Goal: Information Seeking & Learning: Compare options

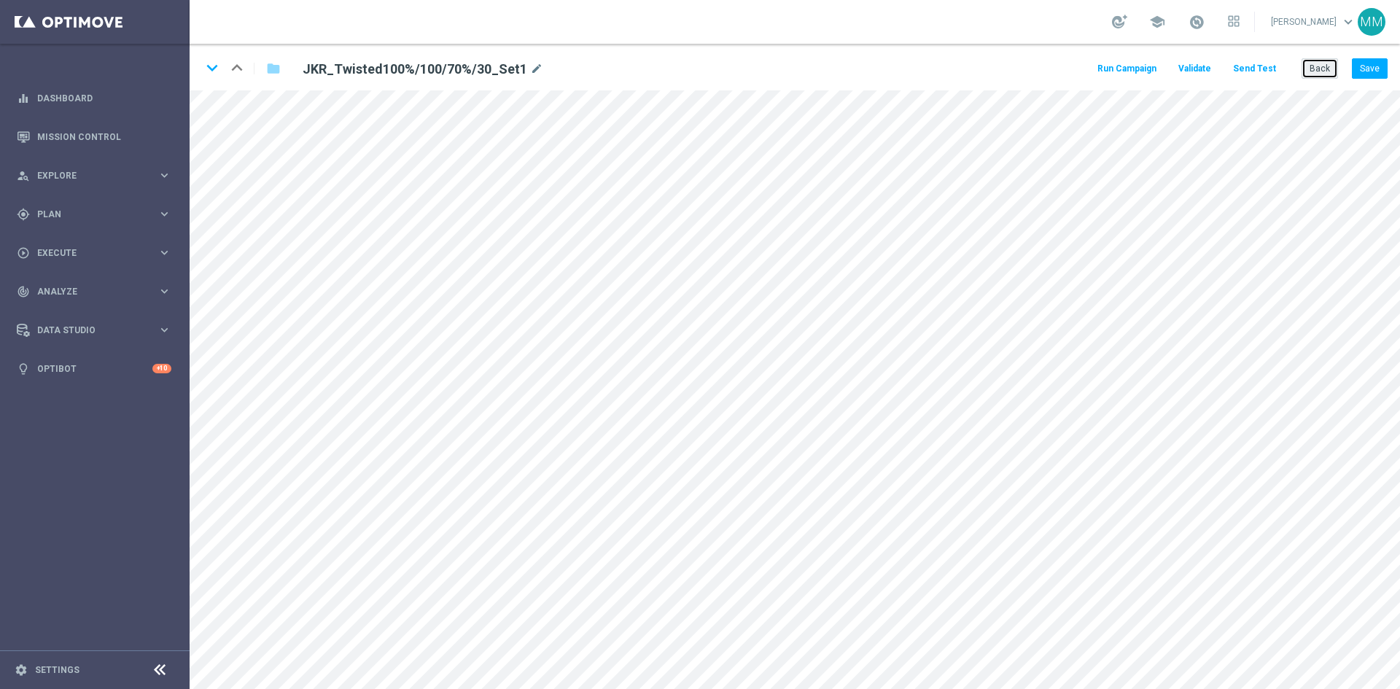
click at [1314, 76] on button "Back" at bounding box center [1320, 68] width 36 height 20
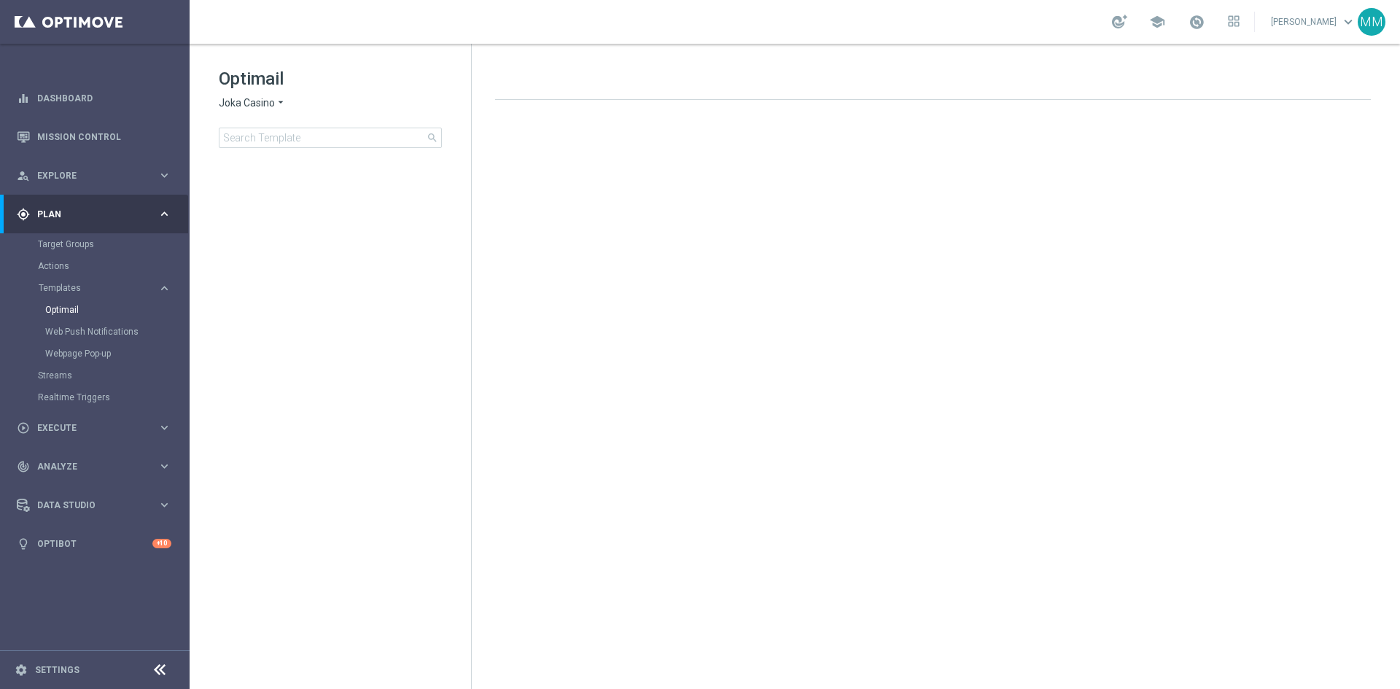
click at [257, 106] on span "Joka Casino" at bounding box center [247, 103] width 56 height 14
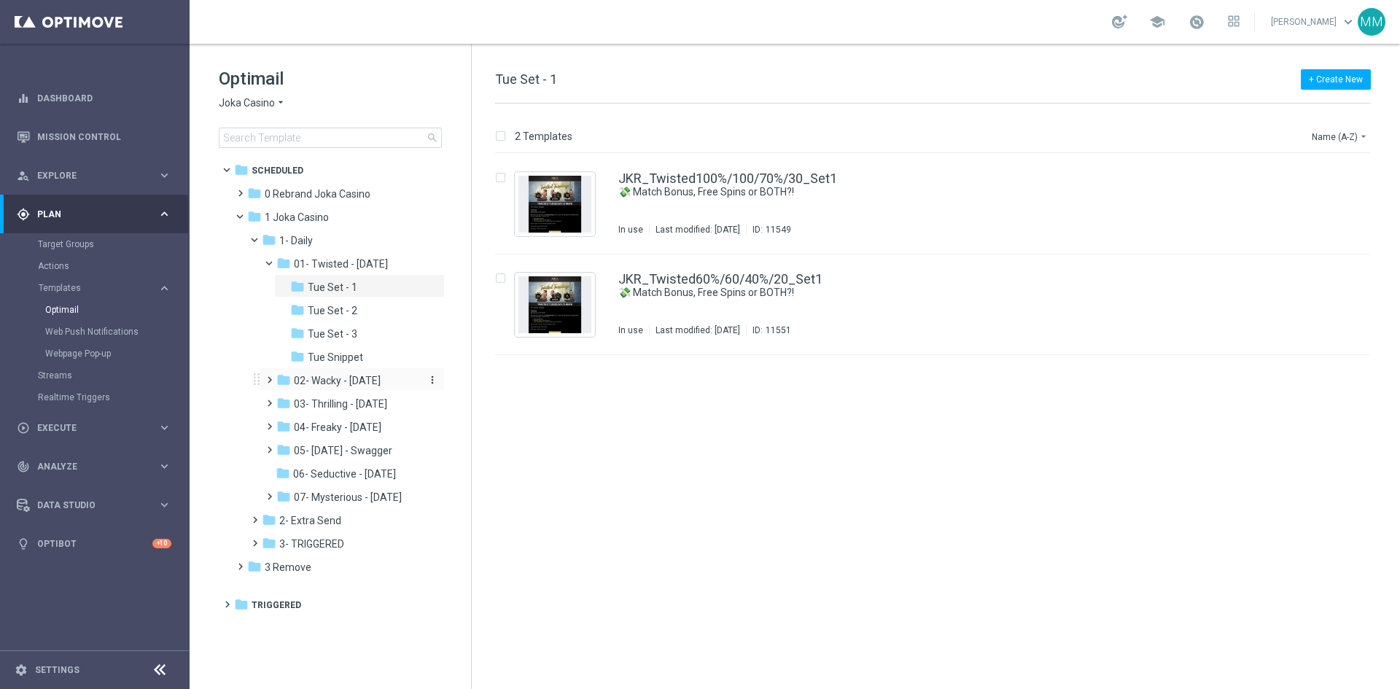
click at [376, 381] on span "02- Wacky - [DATE]" at bounding box center [337, 380] width 87 height 13
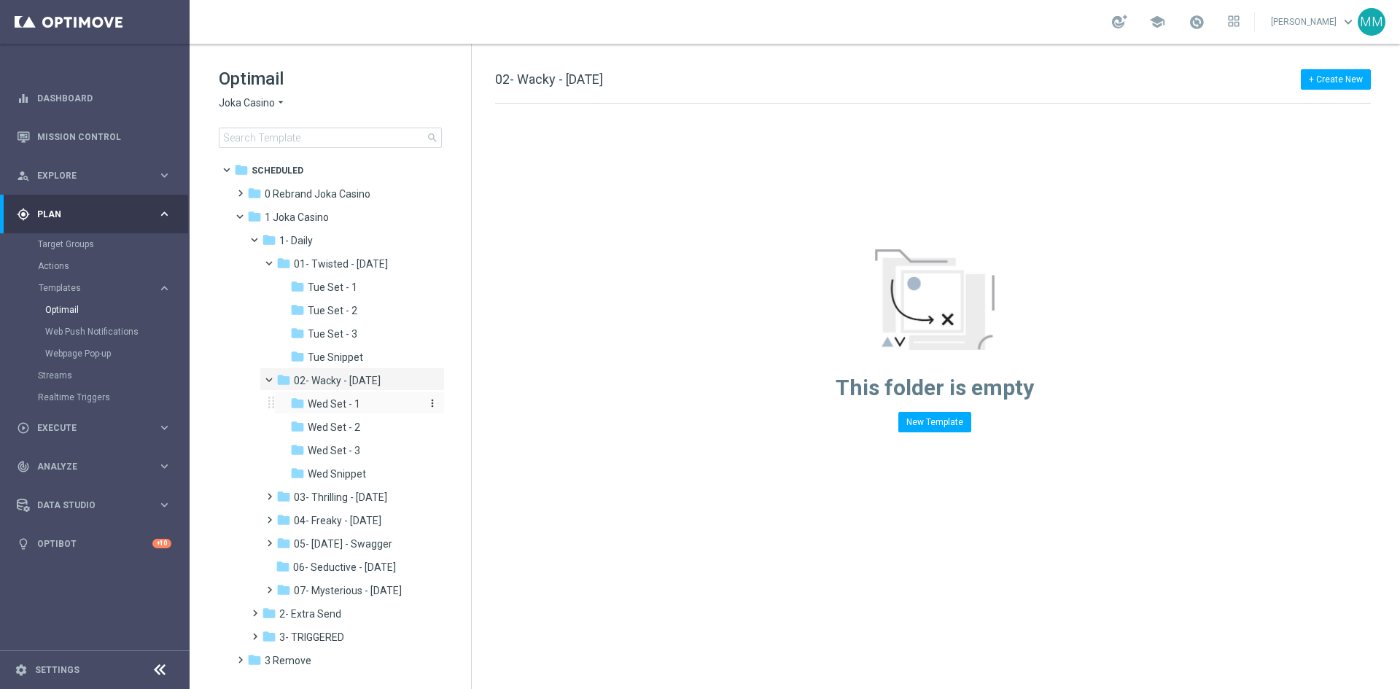
click at [366, 401] on div "folder Wed Set - 1" at bounding box center [355, 404] width 131 height 17
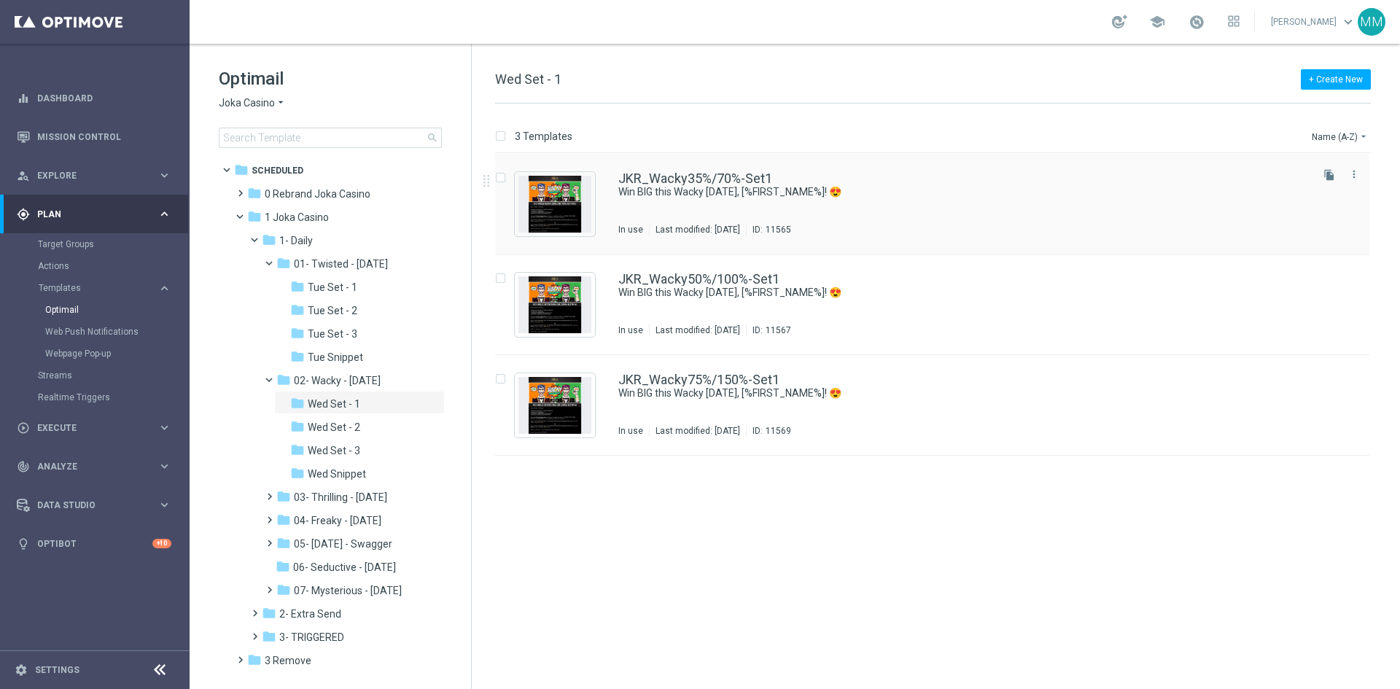
click at [814, 201] on div "JKR_Wacky35%/70%-Set1 Win BIG this Wacky Wednesday, [%FIRST_NAME%]! 😍 In use La…" at bounding box center [964, 203] width 690 height 63
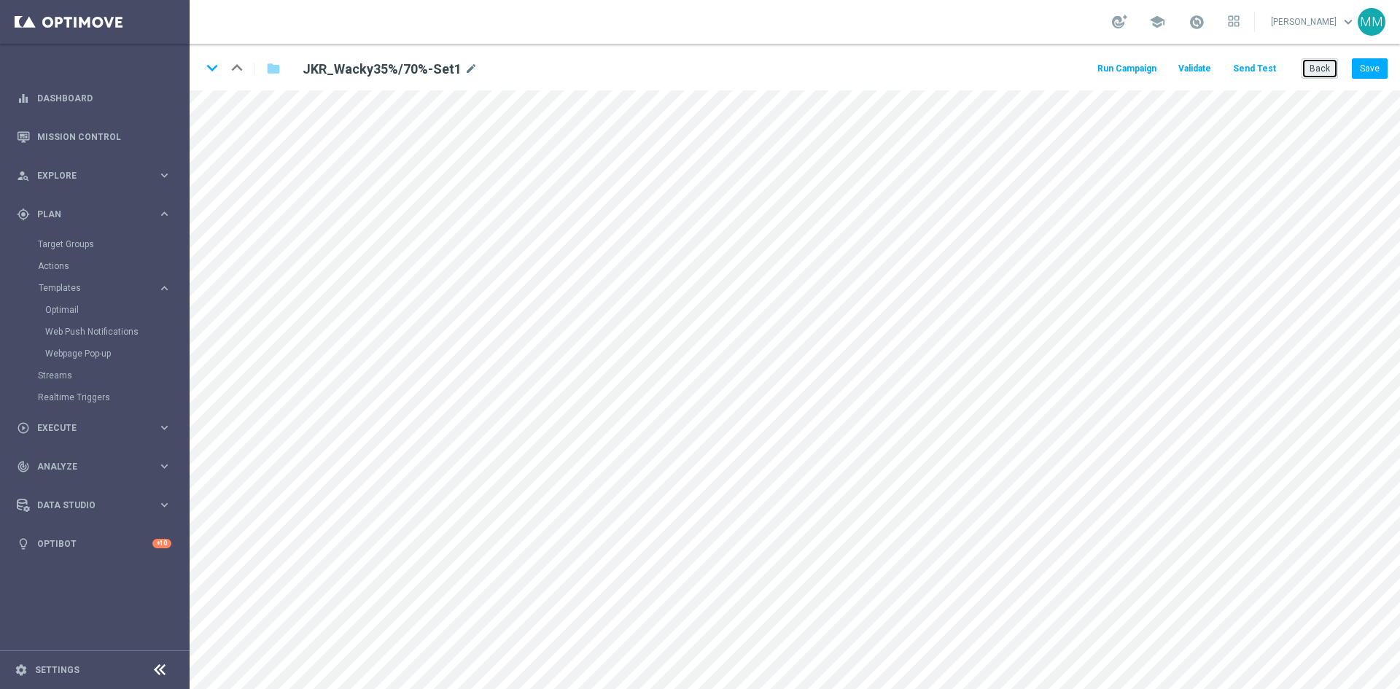
click at [1311, 68] on button "Back" at bounding box center [1320, 68] width 36 height 20
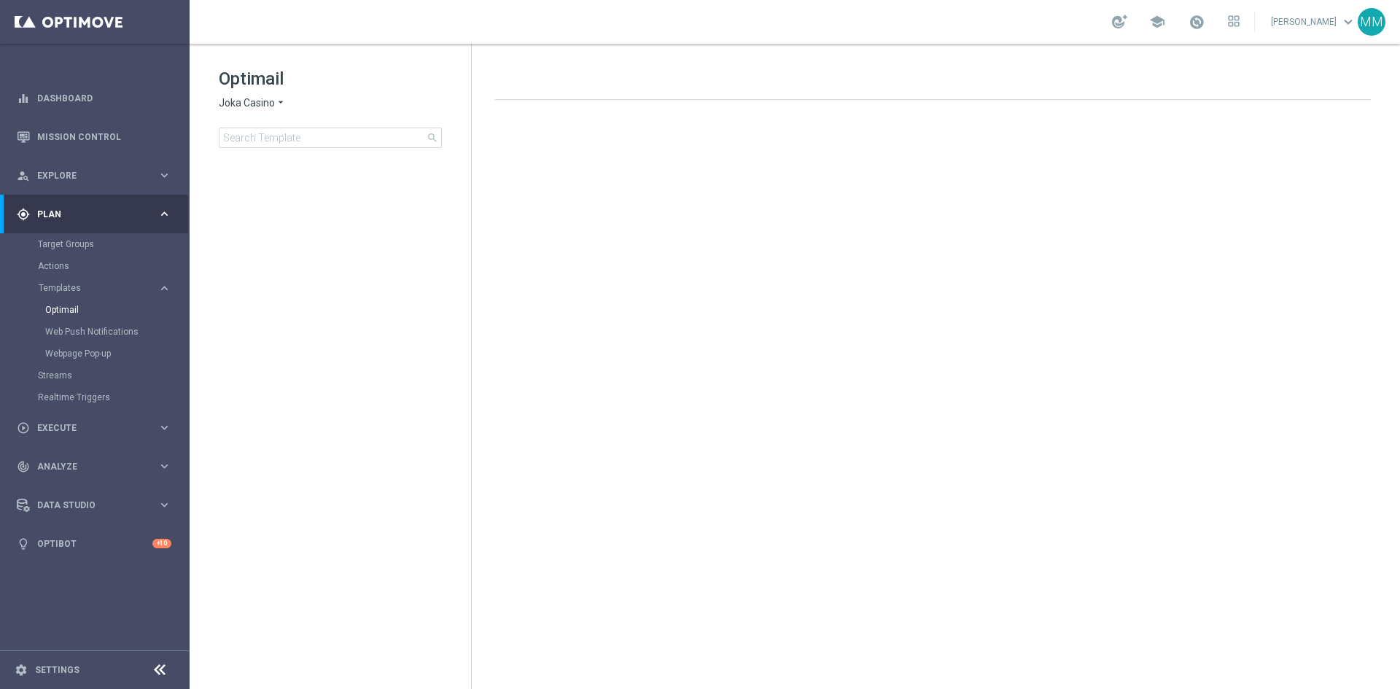
click at [269, 97] on span "Joka Casino" at bounding box center [247, 103] width 56 height 14
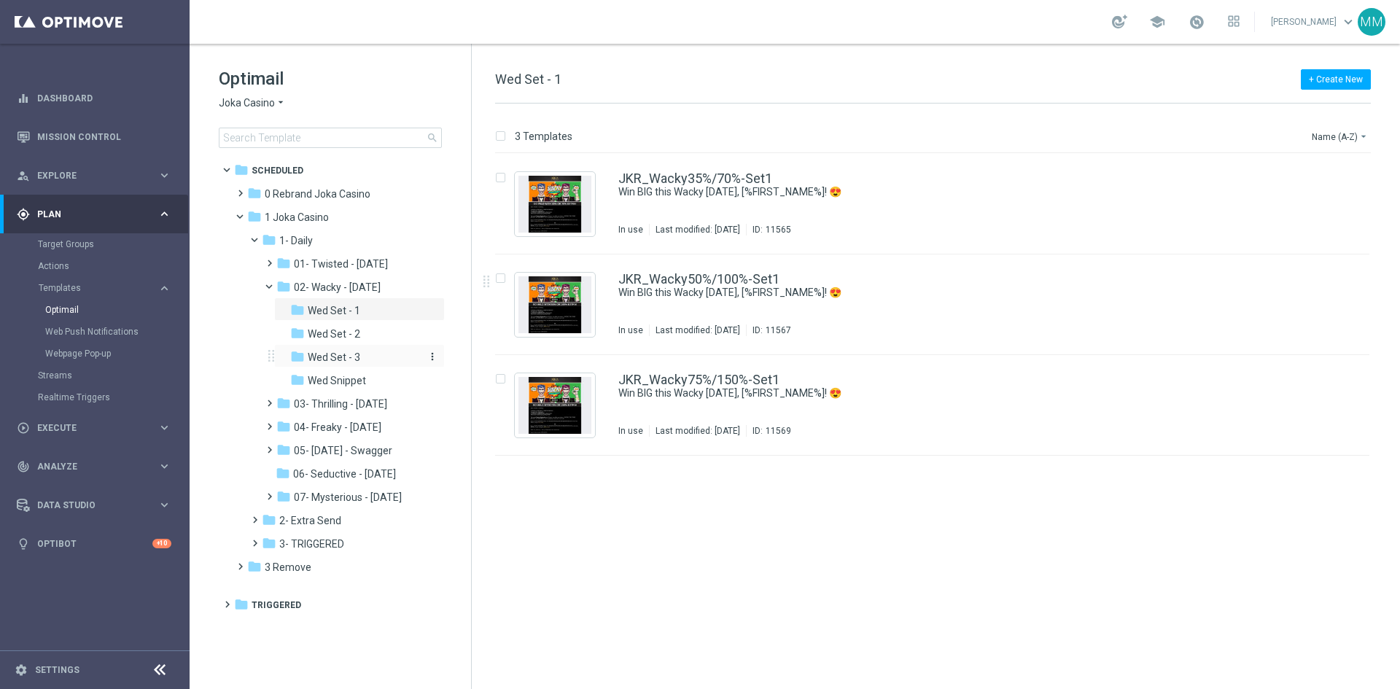
click at [363, 357] on div "folder Wed Set - 3" at bounding box center [355, 357] width 131 height 17
click at [800, 216] on div "JKR_Wacky35%/70%-Set3 It's WILD [DATE] at [GEOGRAPHIC_DATA], [%FIRST_NAME%]! No…" at bounding box center [964, 203] width 690 height 63
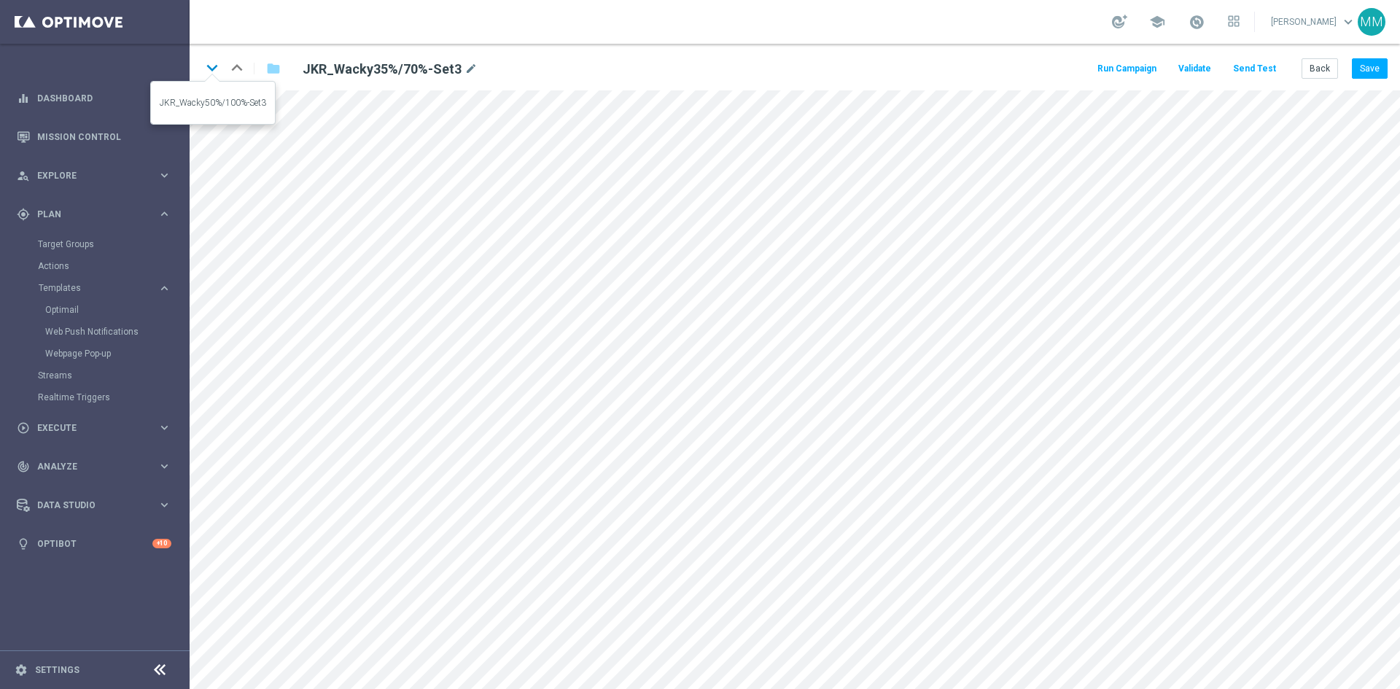
click at [218, 67] on icon "keyboard_arrow_down" at bounding box center [212, 68] width 22 height 22
click at [214, 68] on icon "keyboard_arrow_down" at bounding box center [212, 68] width 22 height 22
click at [1321, 63] on button "Back" at bounding box center [1320, 68] width 36 height 20
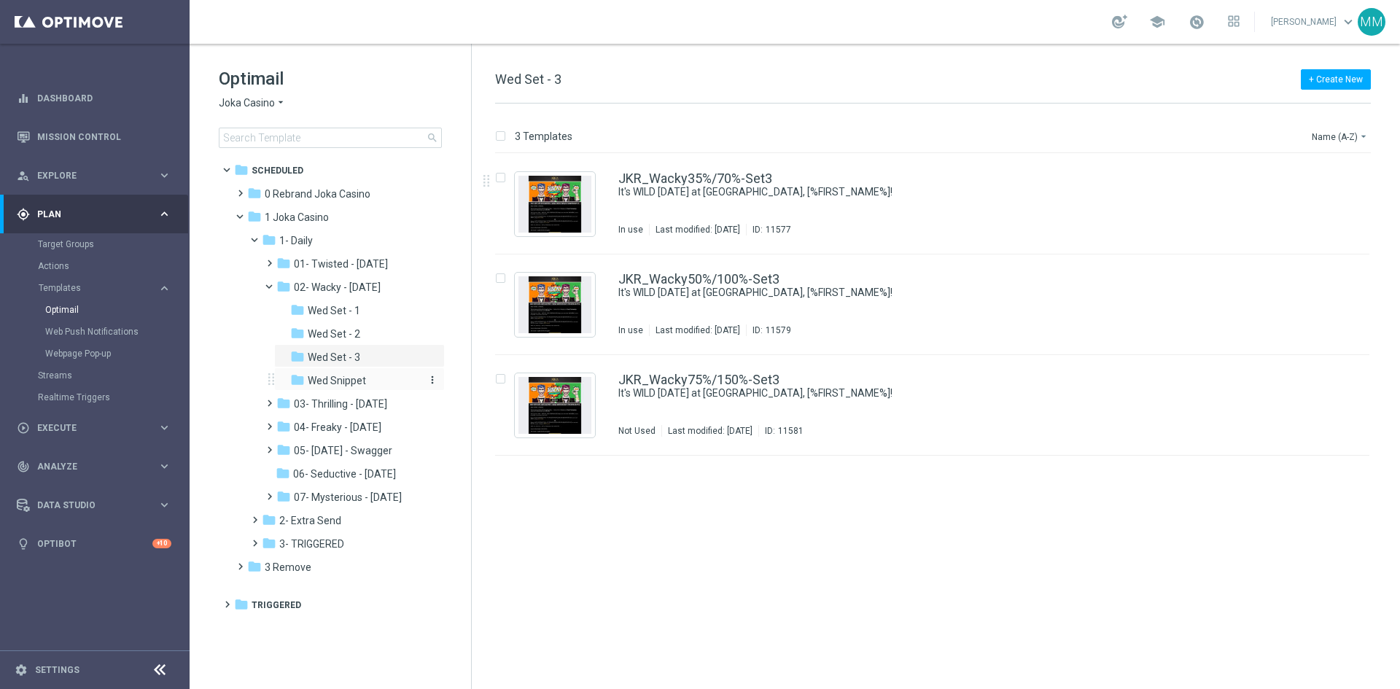
click at [365, 378] on div "folder Wed Snippet" at bounding box center [355, 381] width 131 height 17
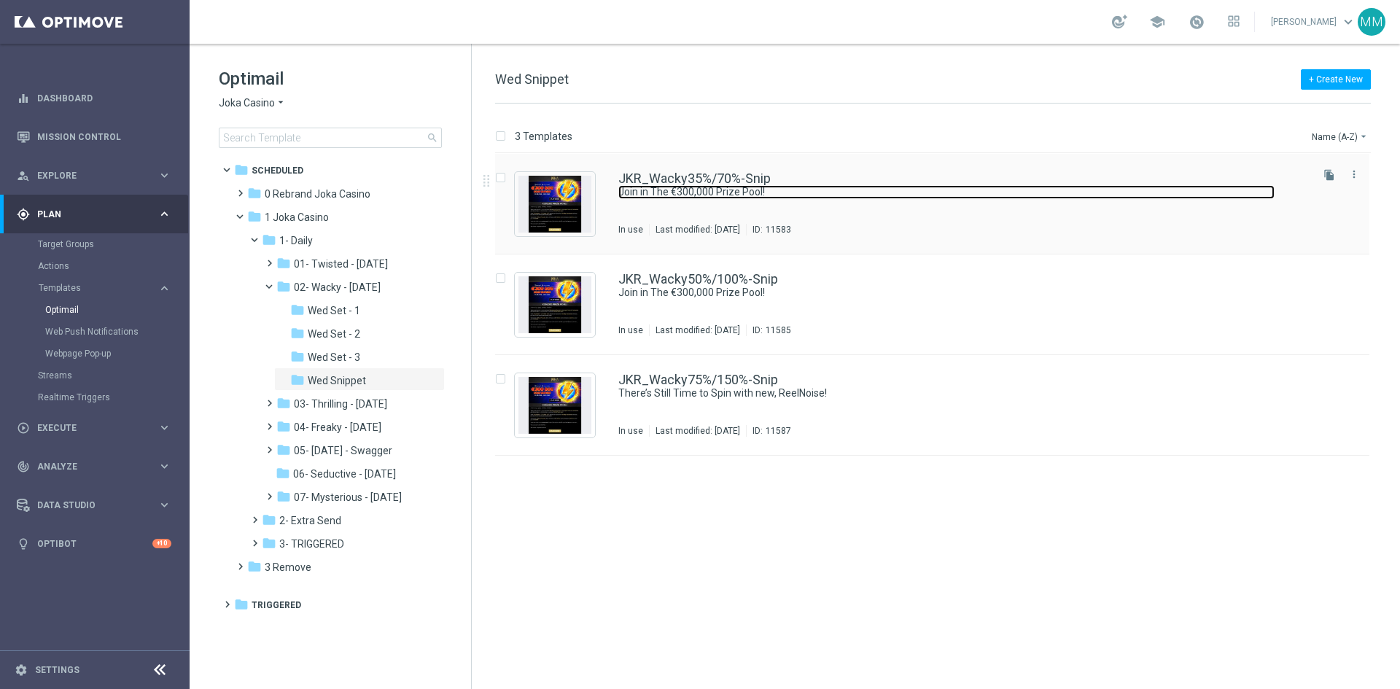
click at [740, 196] on link "Join in The €300,000 Prize Pool!" at bounding box center [947, 192] width 656 height 14
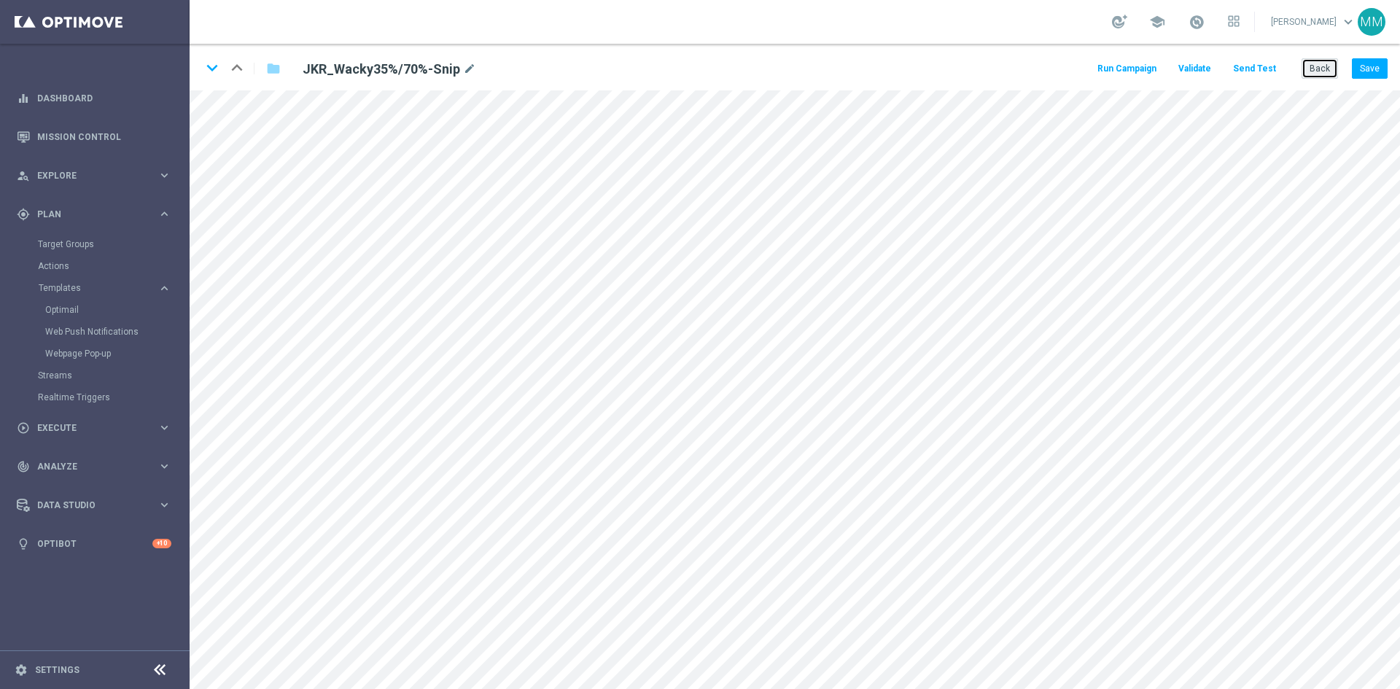
click at [1317, 67] on button "Back" at bounding box center [1320, 68] width 36 height 20
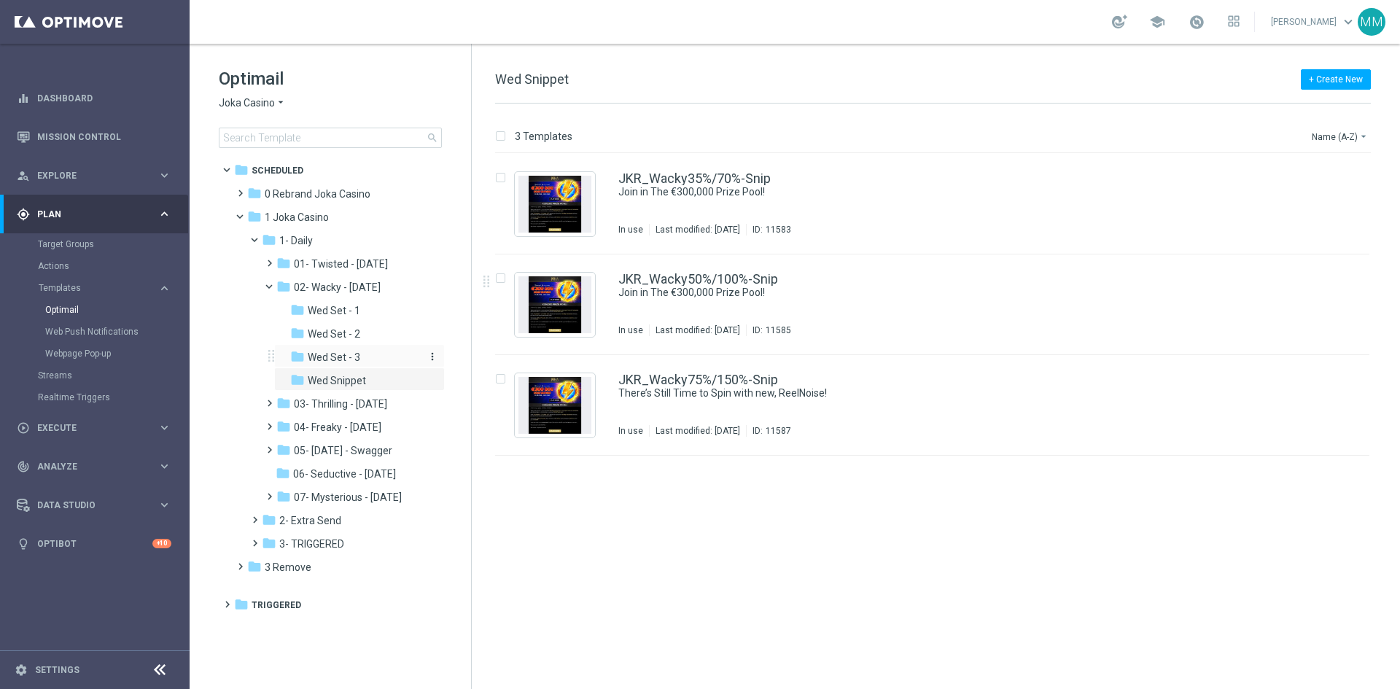
click at [343, 355] on span "Wed Set - 3" at bounding box center [334, 357] width 53 height 13
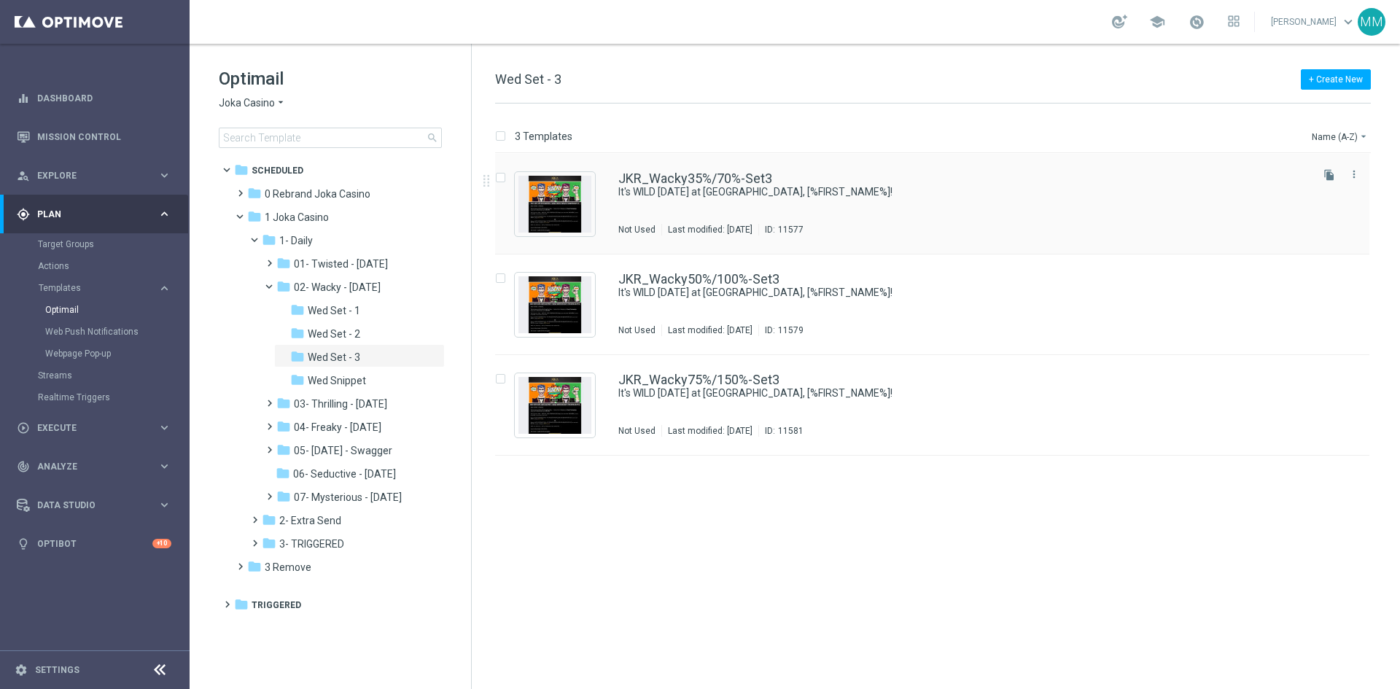
click at [900, 209] on div "JKR_Wacky35%/70%-Set3 It's WILD [DATE] at [GEOGRAPHIC_DATA], [%FIRST_NAME%]! No…" at bounding box center [964, 203] width 690 height 63
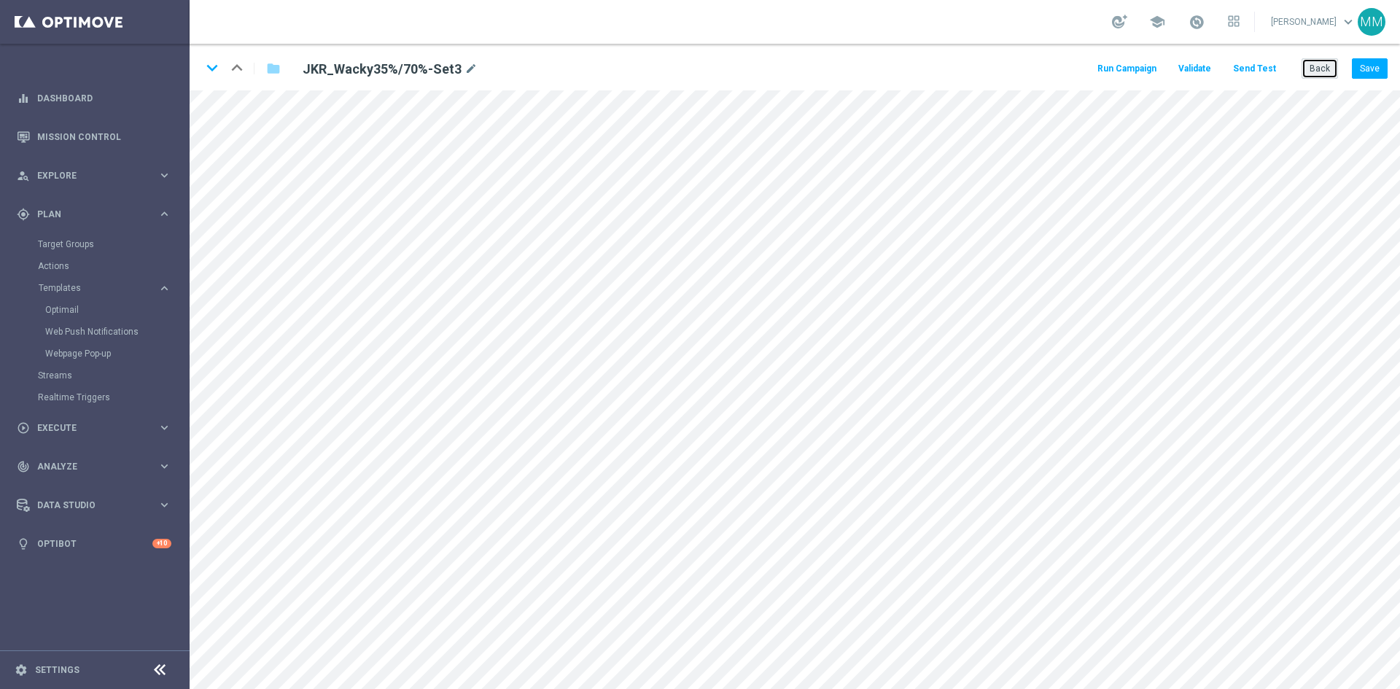
click at [1327, 75] on button "Back" at bounding box center [1320, 68] width 36 height 20
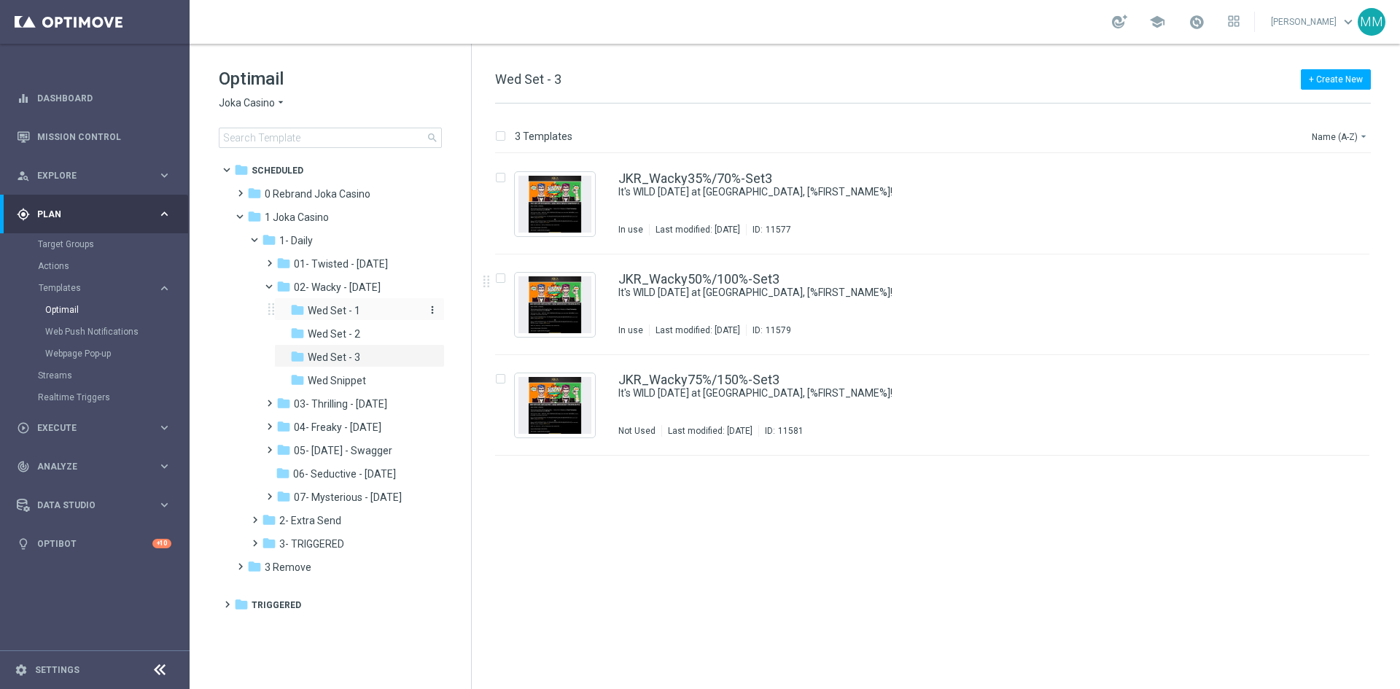
click at [359, 309] on div "folder Wed Set - 1" at bounding box center [355, 311] width 131 height 17
click at [844, 240] on div "JKR_Wacky35%/70%-Set1 Win BIG this Wacky [DATE], [%FIRST_NAME%]! 😍 Not Used Las…" at bounding box center [932, 204] width 875 height 101
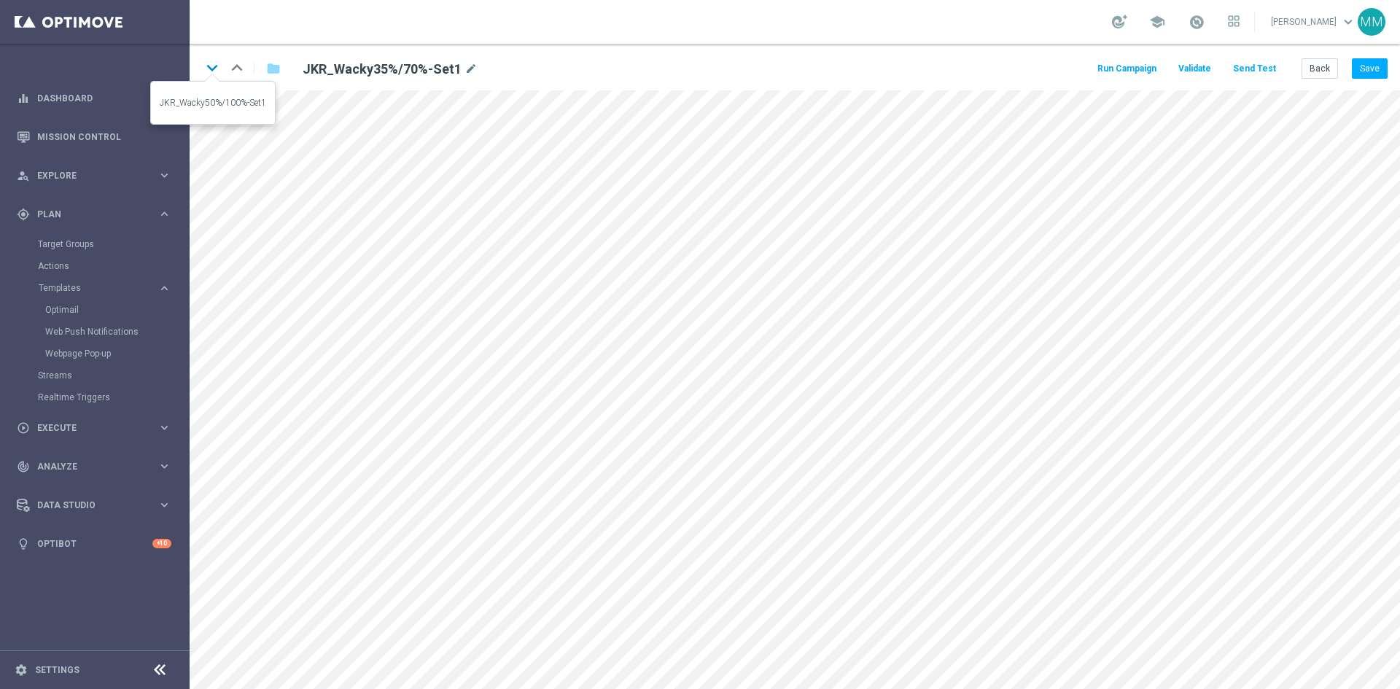
click at [214, 74] on icon "keyboard_arrow_down" at bounding box center [212, 68] width 22 height 22
click at [213, 73] on icon "keyboard_arrow_down" at bounding box center [212, 68] width 22 height 22
click at [1321, 76] on button "Back" at bounding box center [1320, 68] width 36 height 20
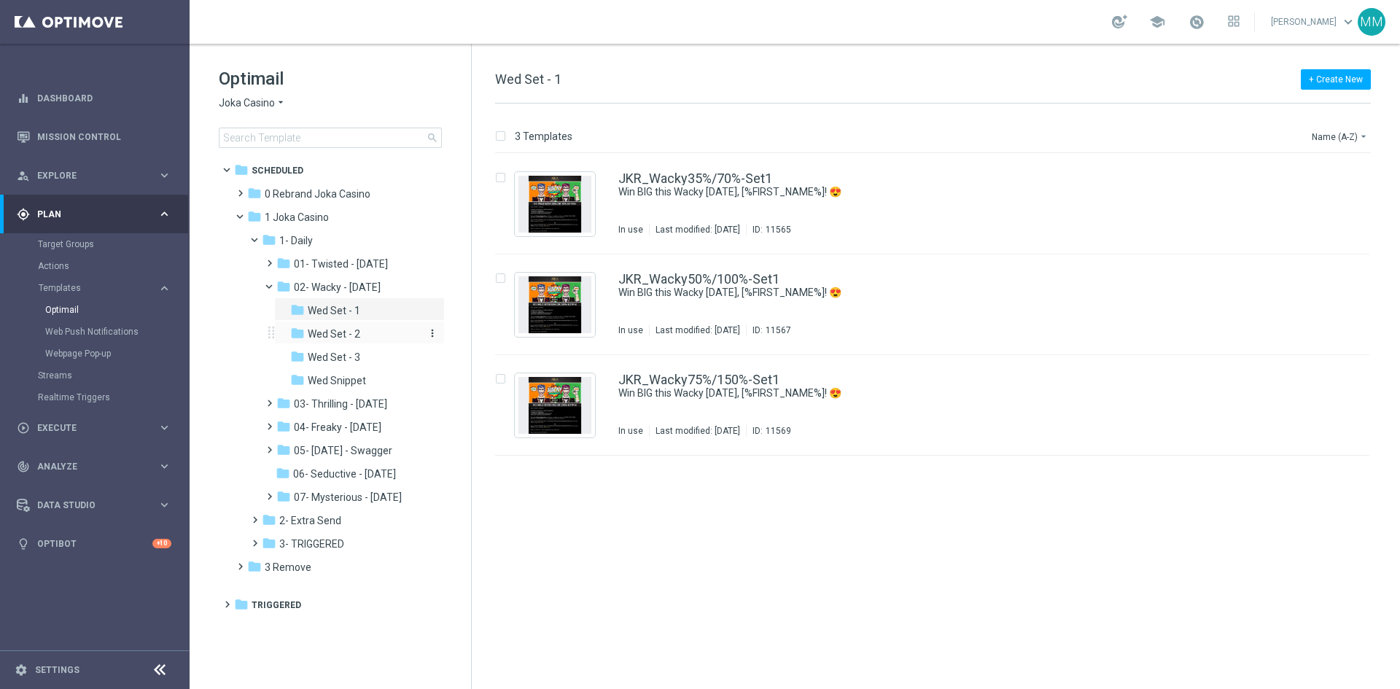
click at [344, 327] on div "folder Wed Set - 2" at bounding box center [355, 334] width 131 height 17
click at [743, 203] on div "JKR_Wacky35%/70%-Set2 Go BIG and score 35% or 70% EXTRA! Not Used Last modified…" at bounding box center [964, 203] width 690 height 63
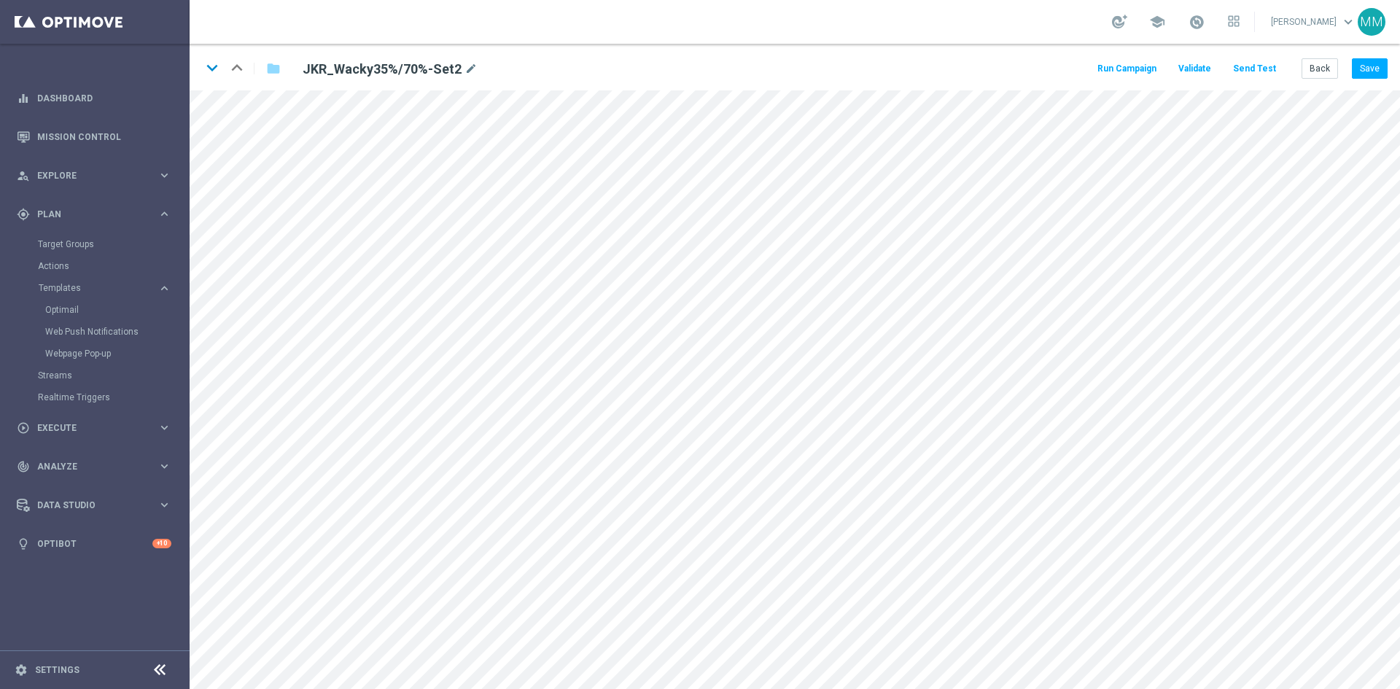
click at [214, 65] on icon "keyboard_arrow_down" at bounding box center [212, 68] width 22 height 22
click at [217, 72] on icon "keyboard_arrow_down" at bounding box center [212, 68] width 22 height 22
click at [1324, 71] on button "Back" at bounding box center [1320, 68] width 36 height 20
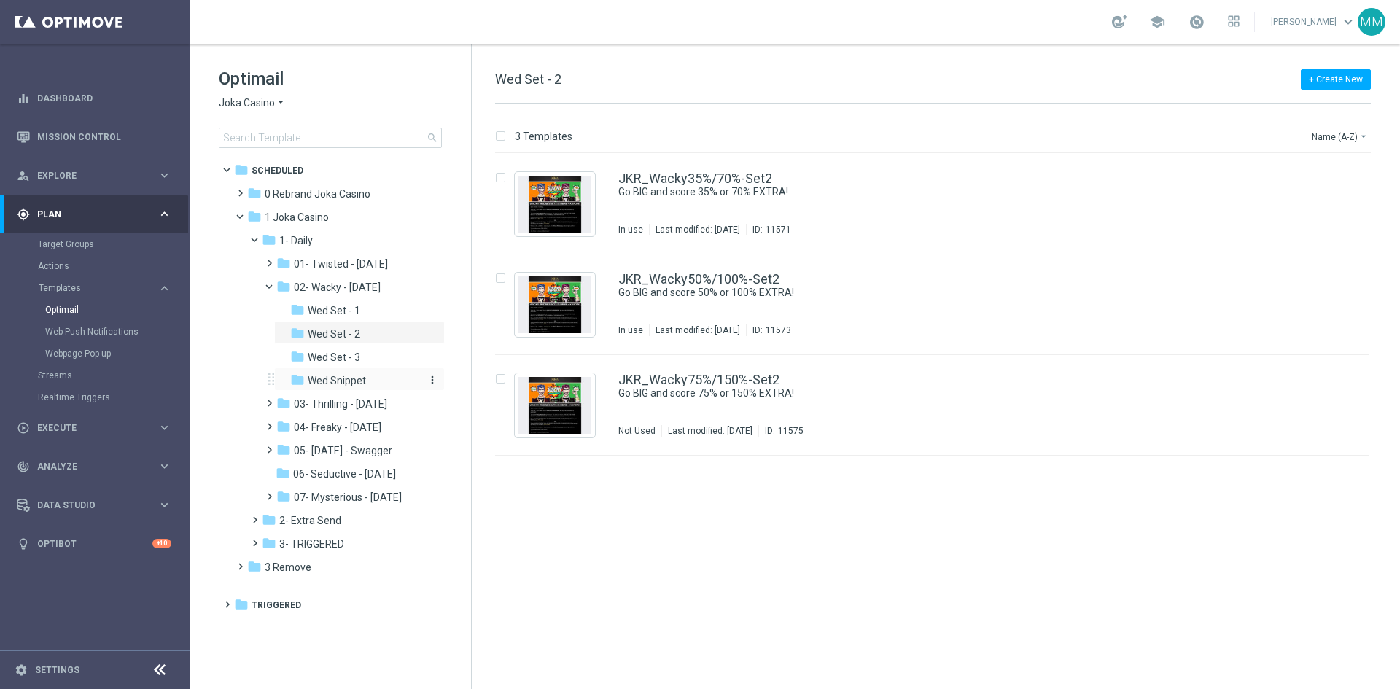
click at [369, 376] on div "folder Wed Snippet" at bounding box center [355, 381] width 131 height 17
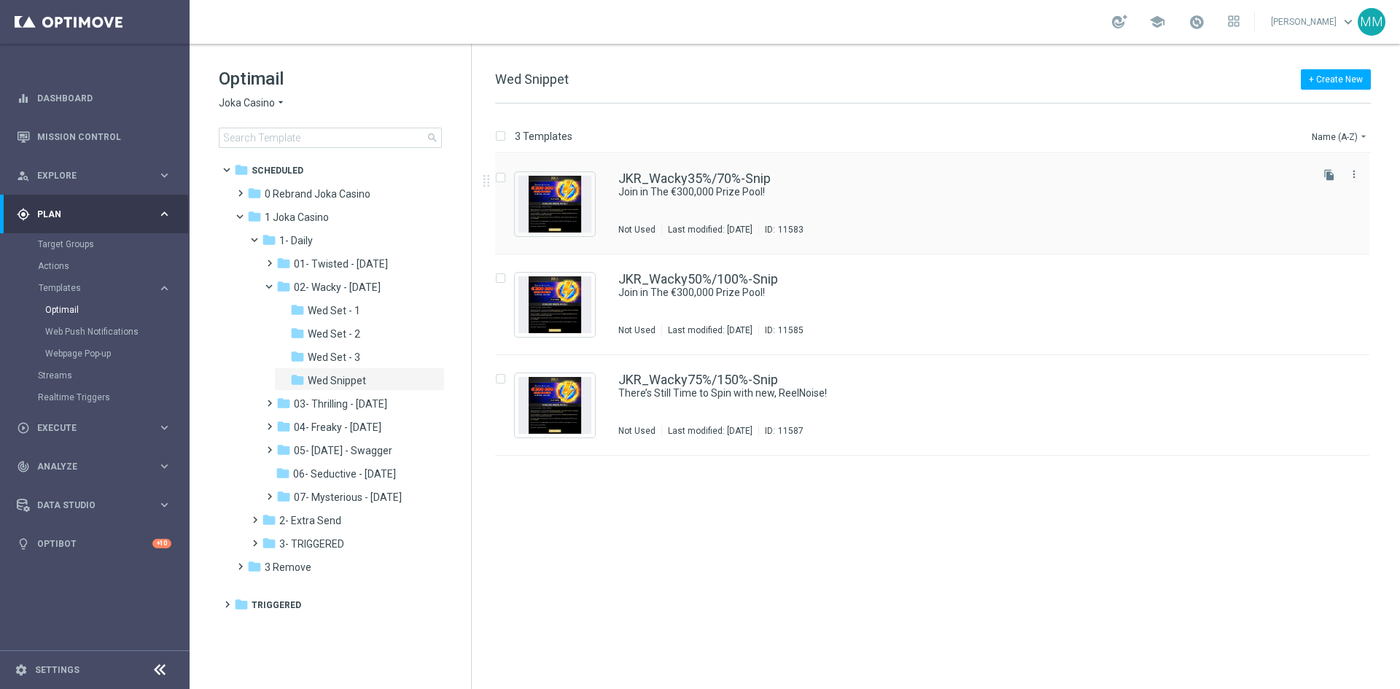
click at [759, 228] on div "Last modified: [DATE]" at bounding box center [710, 230] width 96 height 12
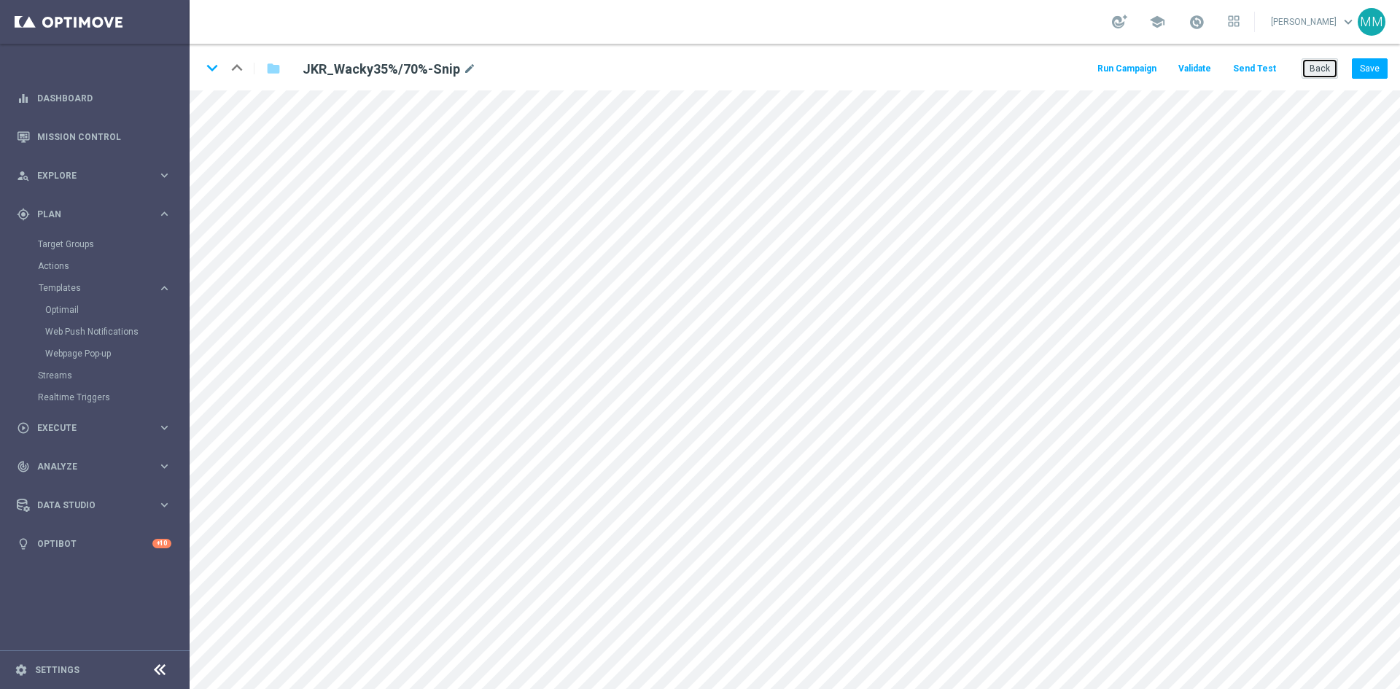
click at [1314, 70] on button "Back" at bounding box center [1320, 68] width 36 height 20
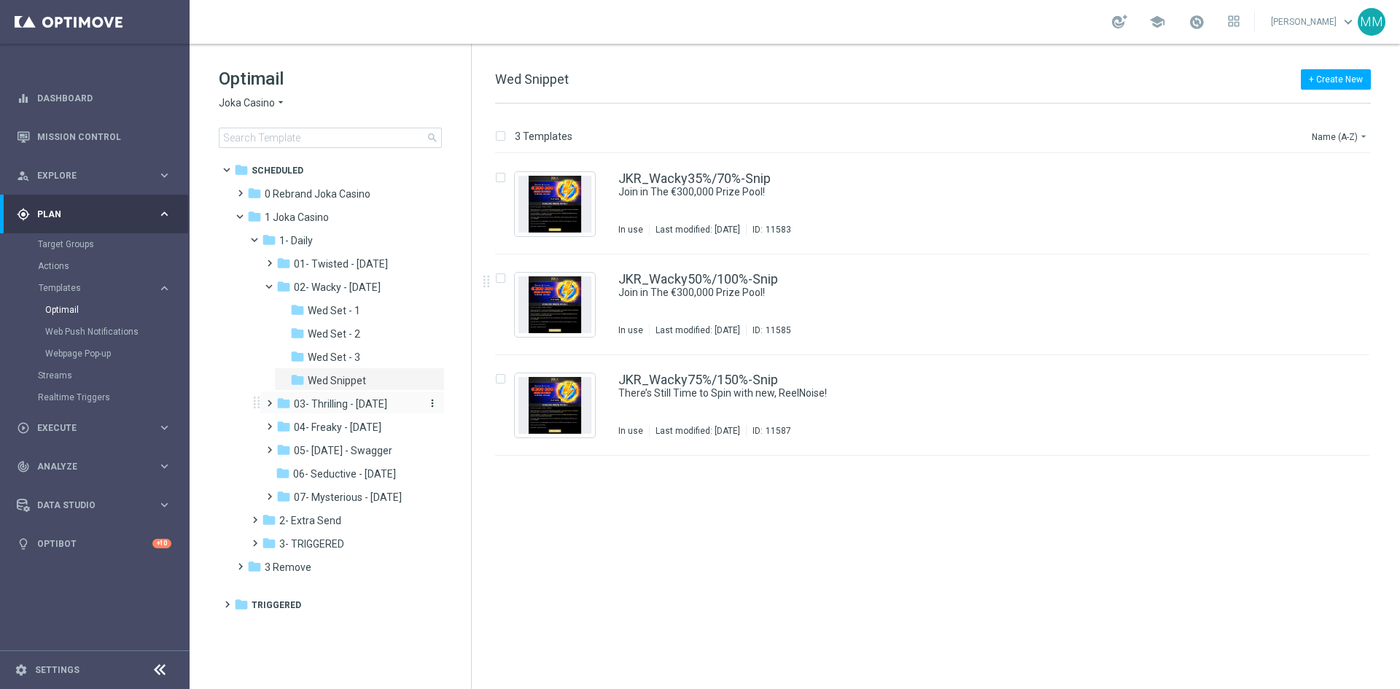
click at [350, 406] on span "03- Thrilling - [DATE]" at bounding box center [340, 404] width 93 height 13
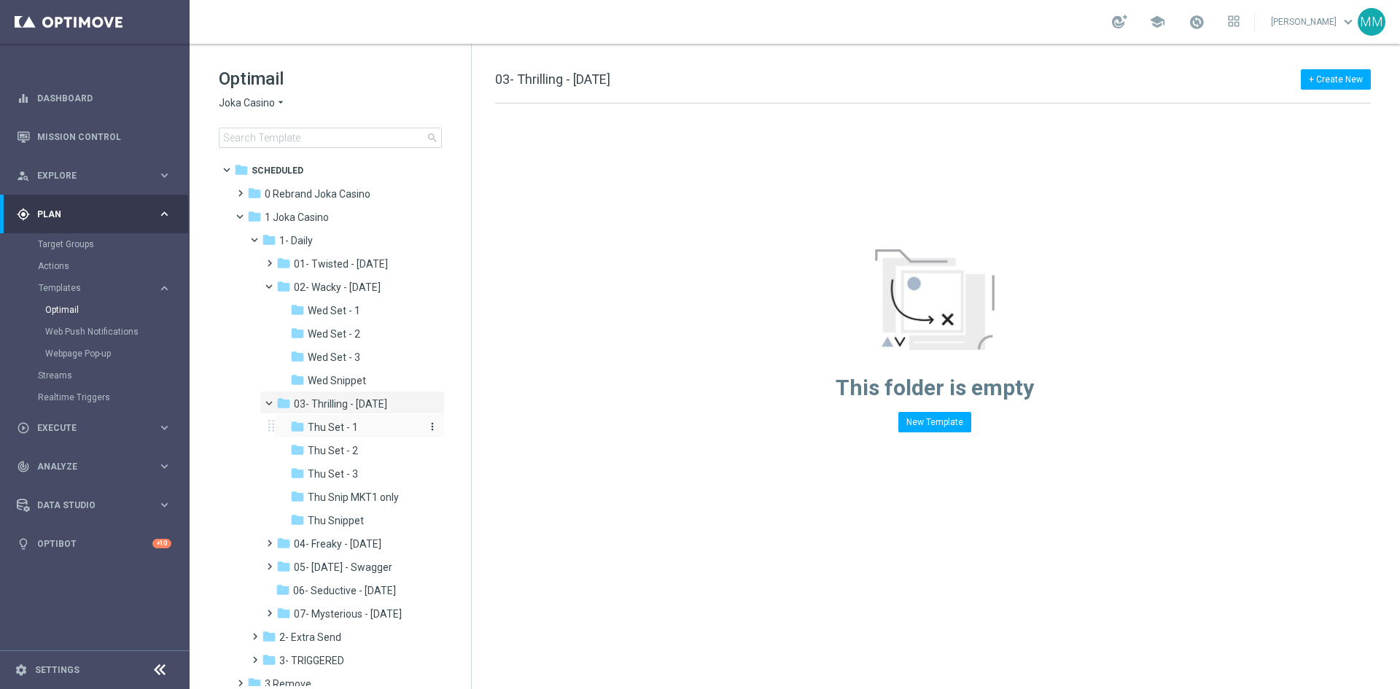
click at [365, 428] on div "folder Thu Set - 1" at bounding box center [355, 427] width 131 height 17
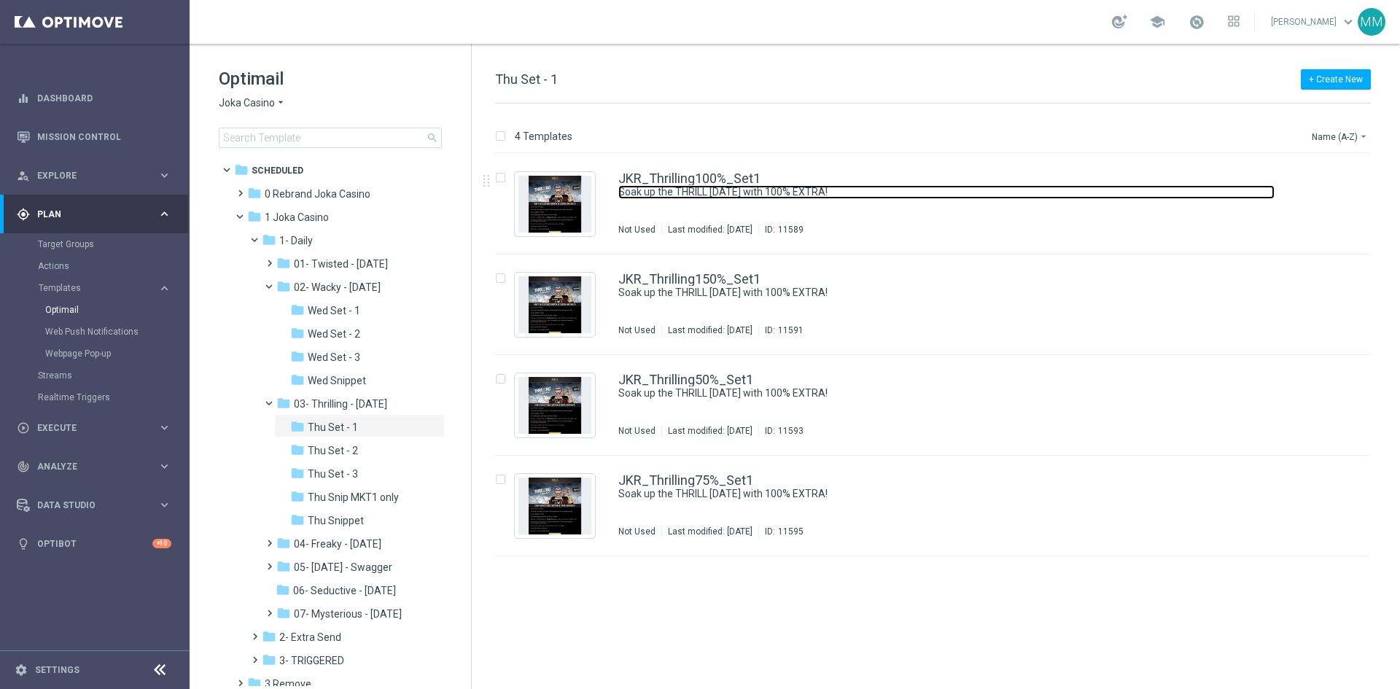
click at [830, 191] on link "Soak up the THRILL [DATE] with 100% EXTRA!" at bounding box center [947, 192] width 656 height 14
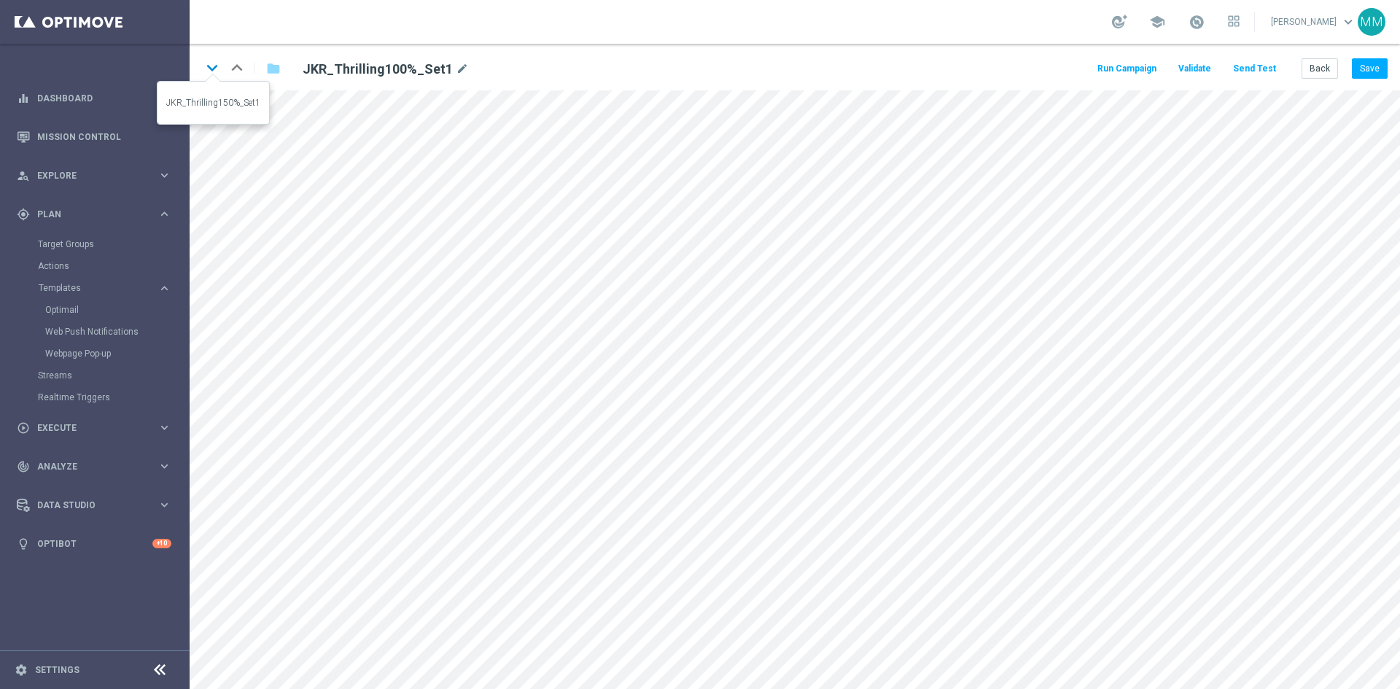
click at [212, 71] on icon "keyboard_arrow_down" at bounding box center [212, 68] width 22 height 22
click at [211, 78] on icon "keyboard_arrow_down" at bounding box center [212, 68] width 22 height 22
click at [1322, 69] on button "Back" at bounding box center [1320, 68] width 36 height 20
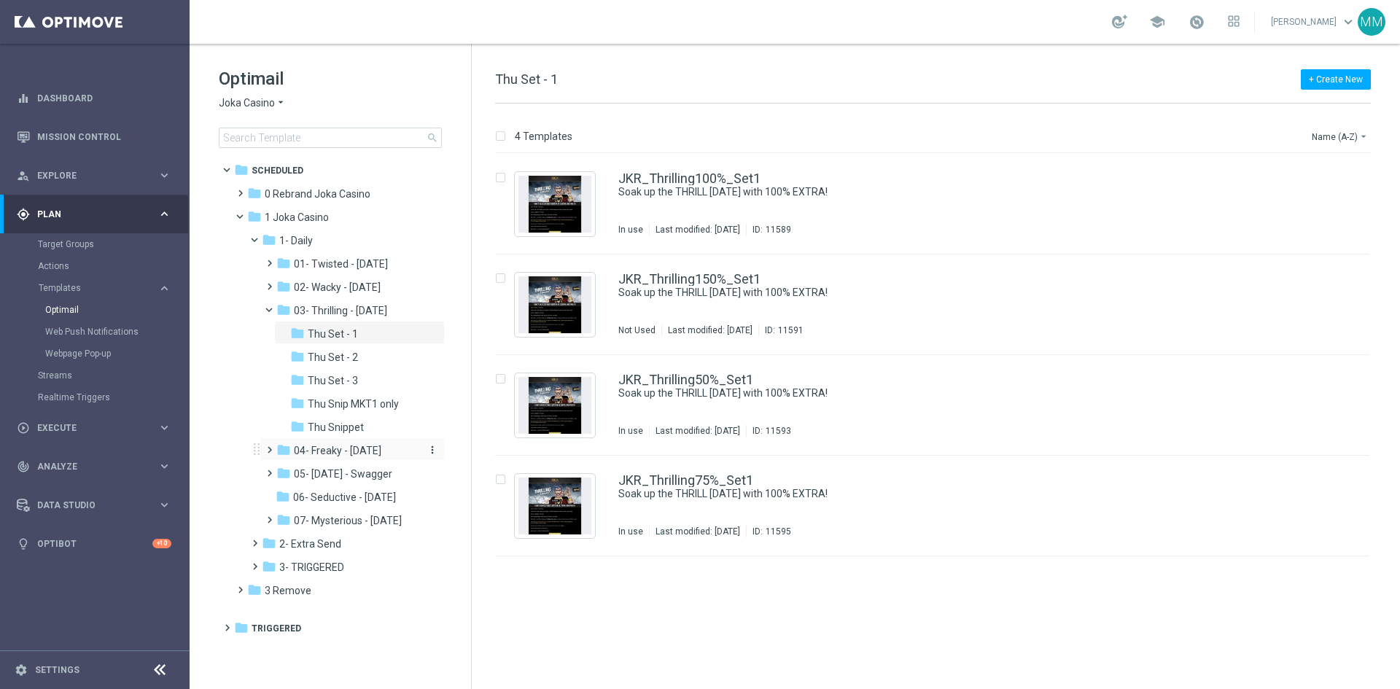
click at [365, 449] on span "04- Freaky - [DATE]" at bounding box center [338, 450] width 88 height 13
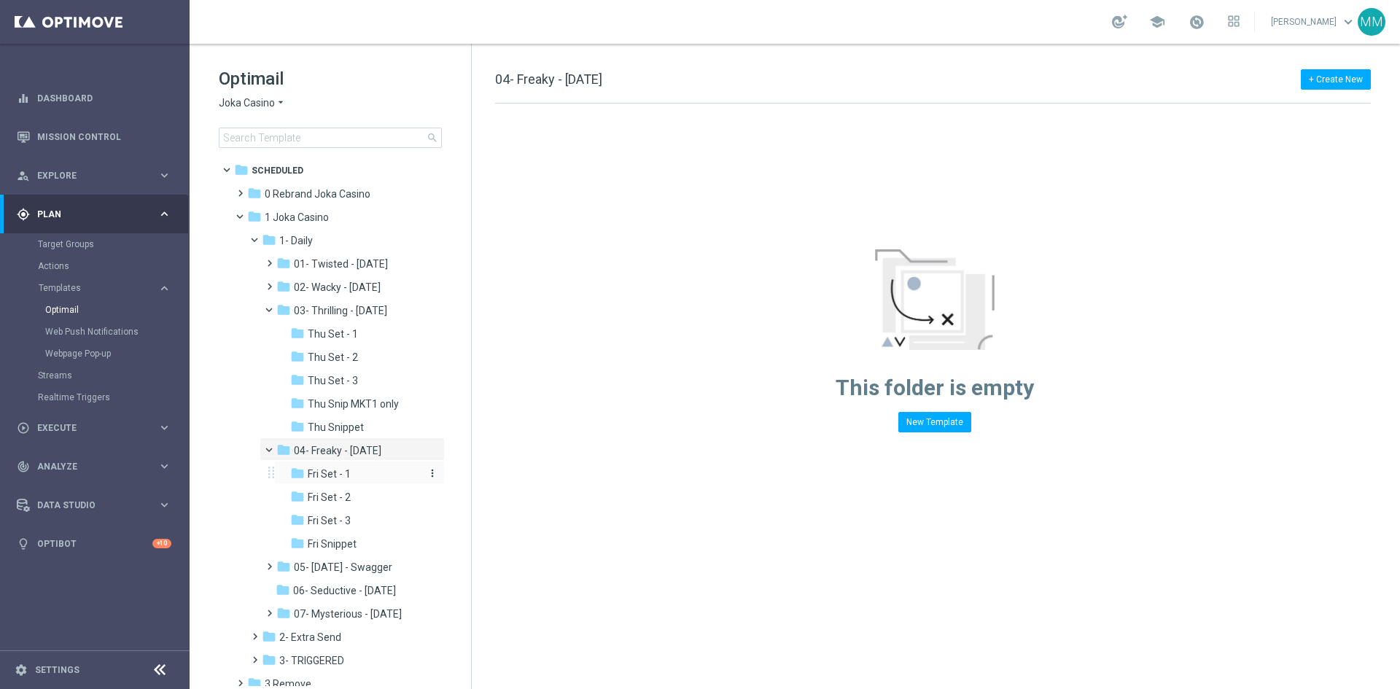
click at [363, 475] on div "folder Fri Set - 1" at bounding box center [355, 474] width 131 height 17
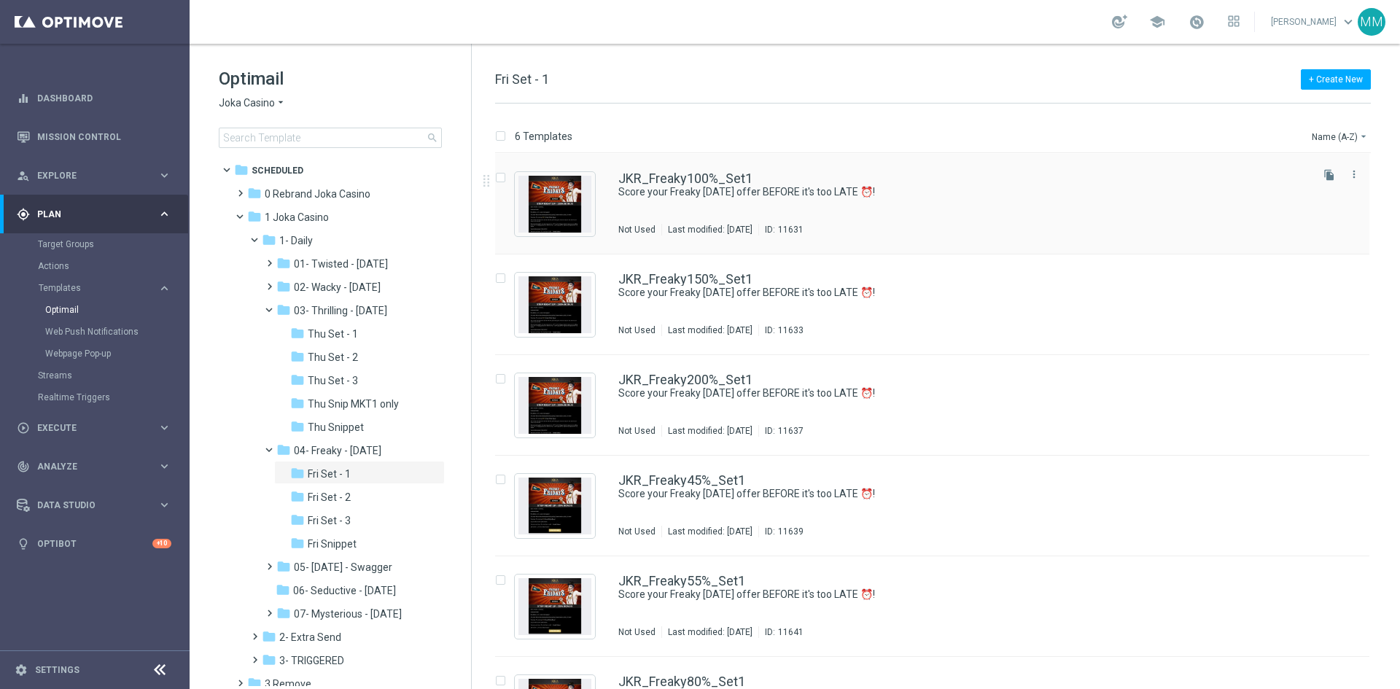
click at [782, 210] on div "JKR_Freaky100%_Set1 Score your Freaky [DATE] offer BEFORE it's too LATE ⏰! Not …" at bounding box center [964, 203] width 690 height 63
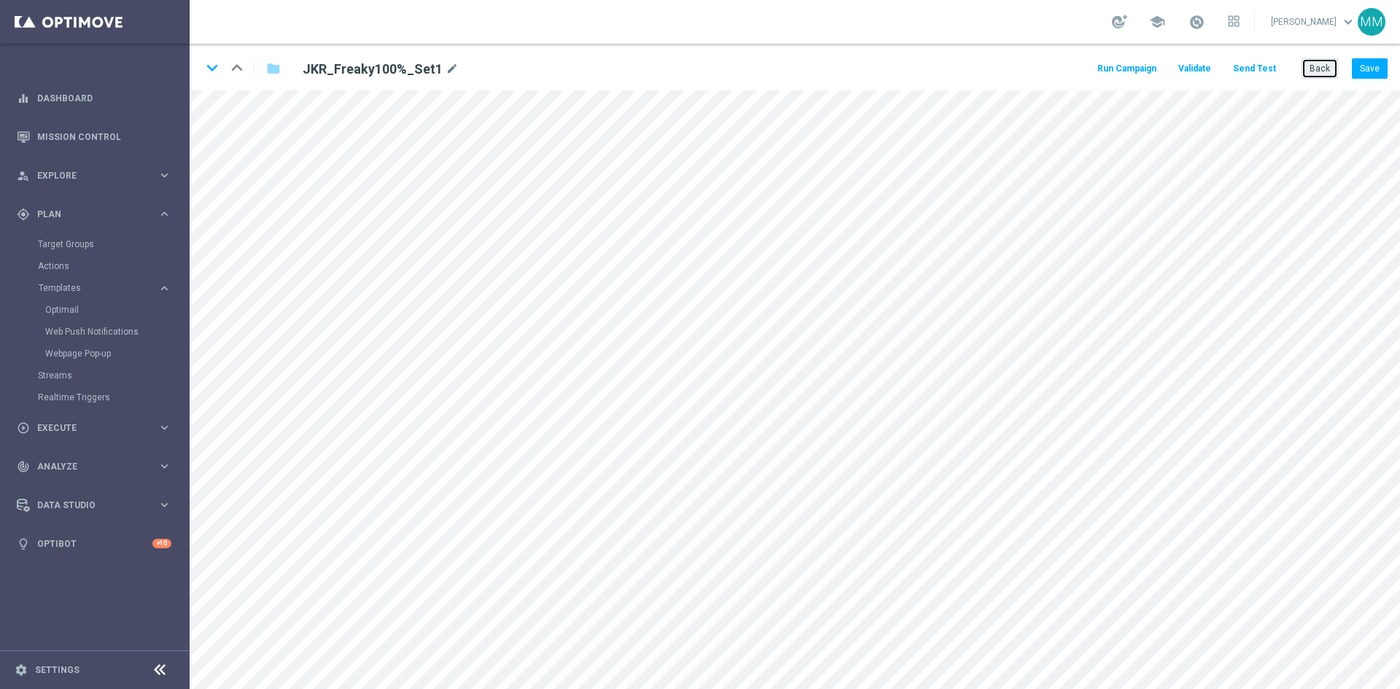
click at [1325, 70] on button "Back" at bounding box center [1320, 68] width 36 height 20
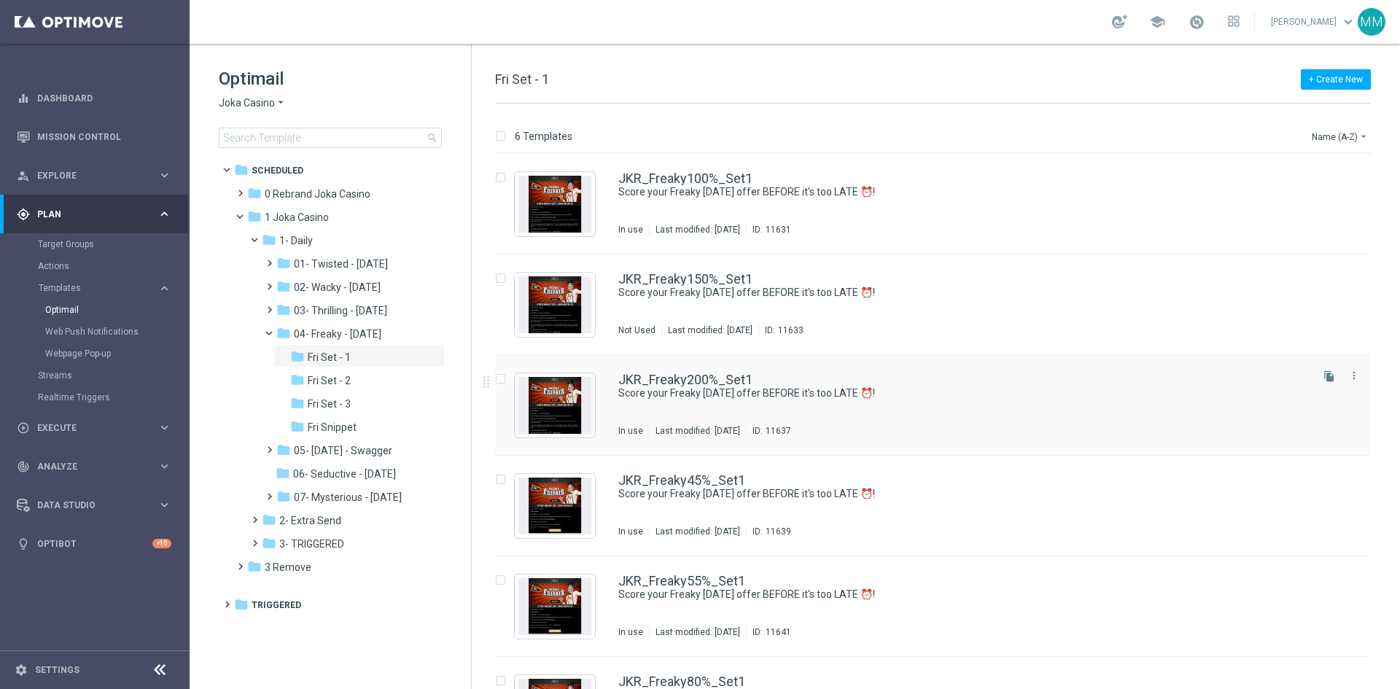
scroll to position [69, 0]
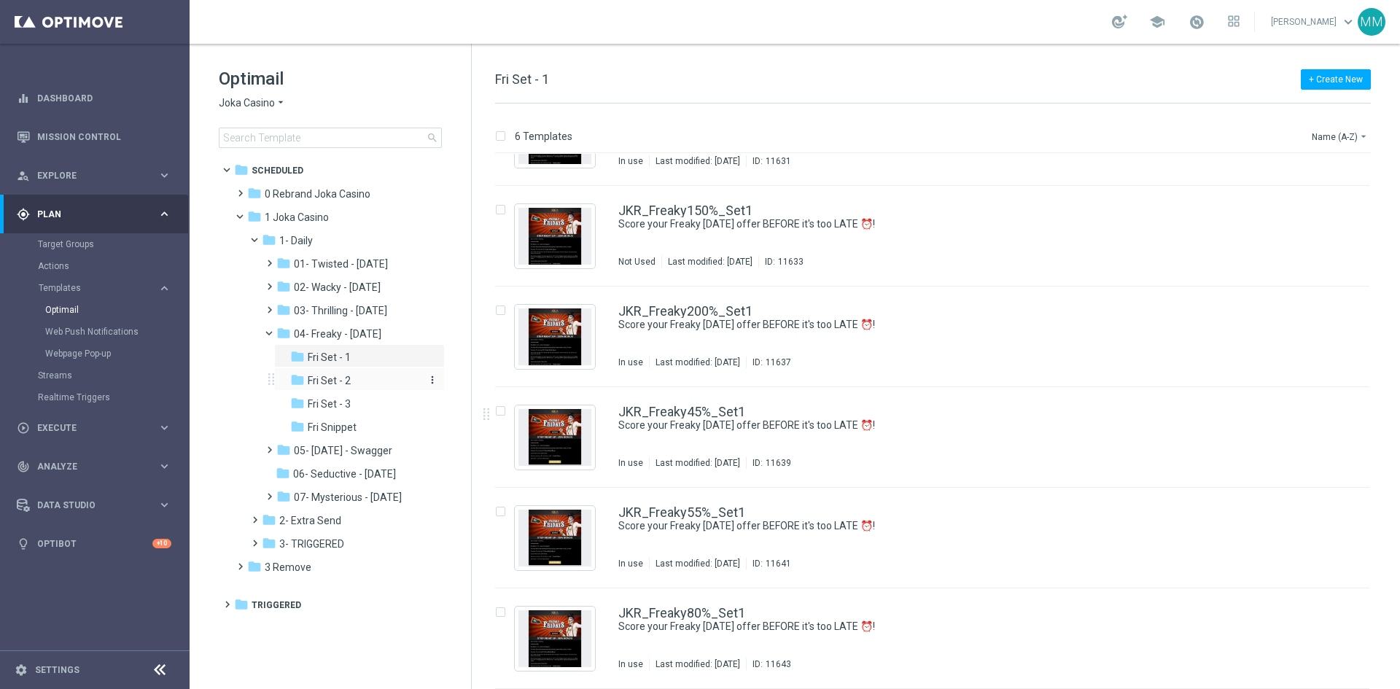
click at [376, 381] on div "folder Fri Set - 2" at bounding box center [355, 381] width 131 height 17
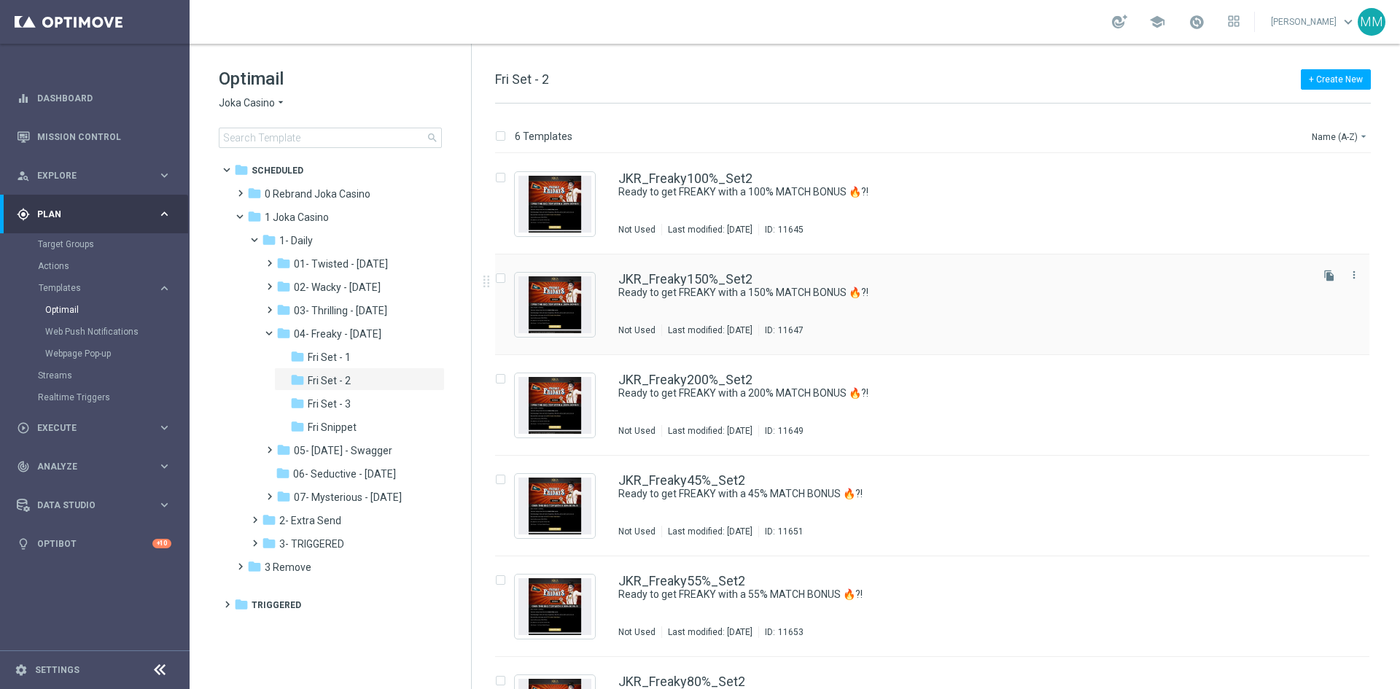
click at [820, 301] on div "JKR_Freaky150%_Set2 Ready to get FREAKY with a 150% MATCH BONUS 🔥?! Not Used La…" at bounding box center [964, 304] width 690 height 63
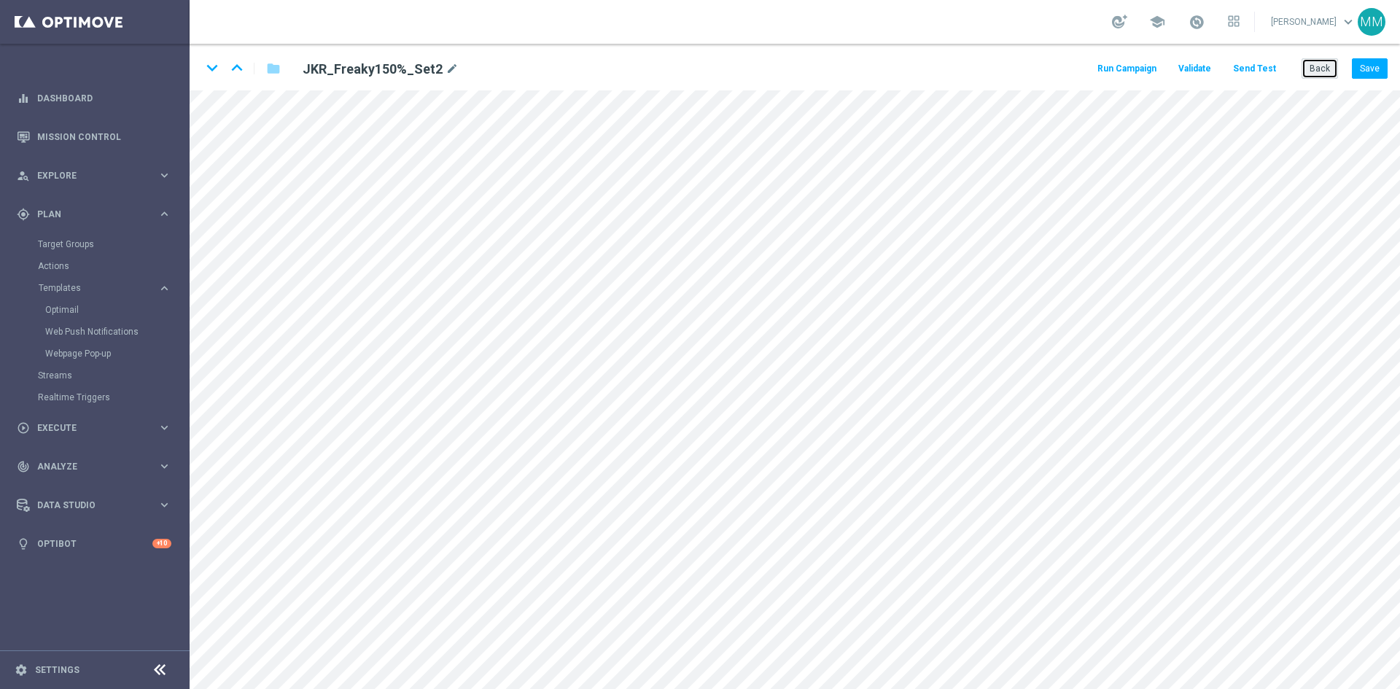
click at [1317, 76] on button "Back" at bounding box center [1320, 68] width 36 height 20
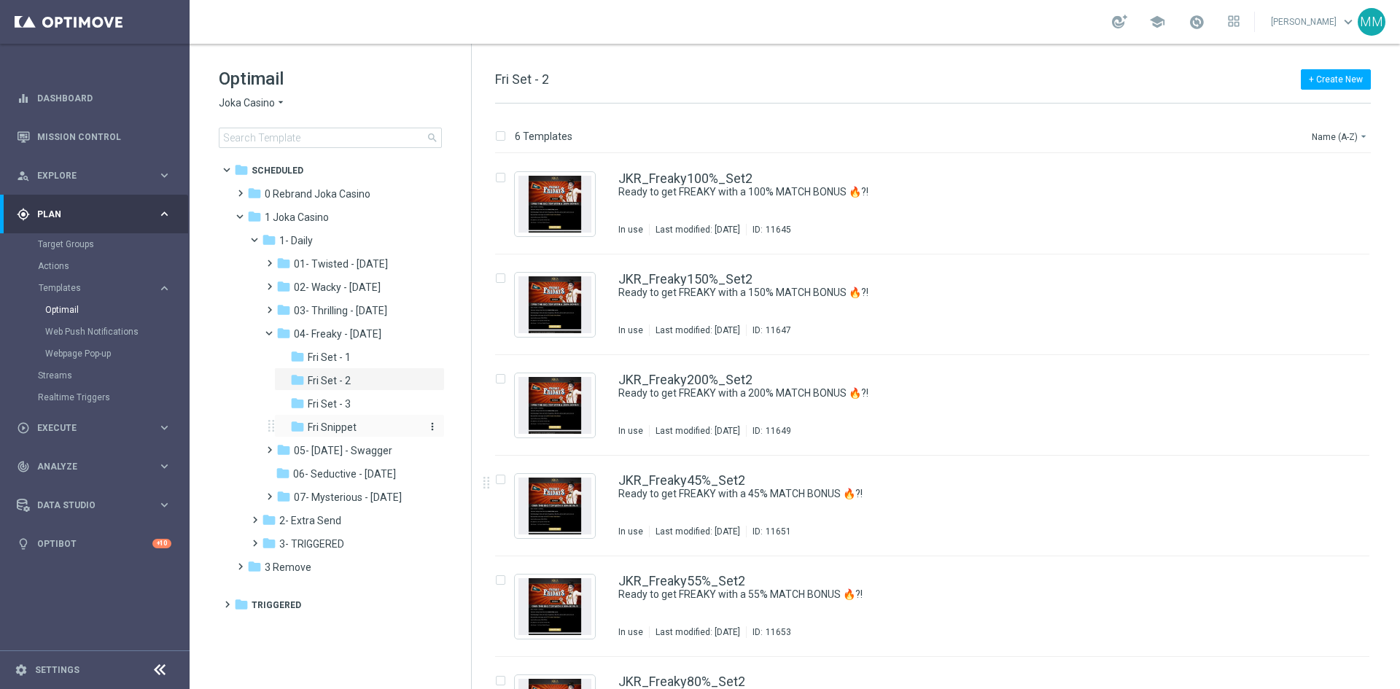
click at [363, 424] on div "folder Fri Snippet" at bounding box center [355, 427] width 131 height 17
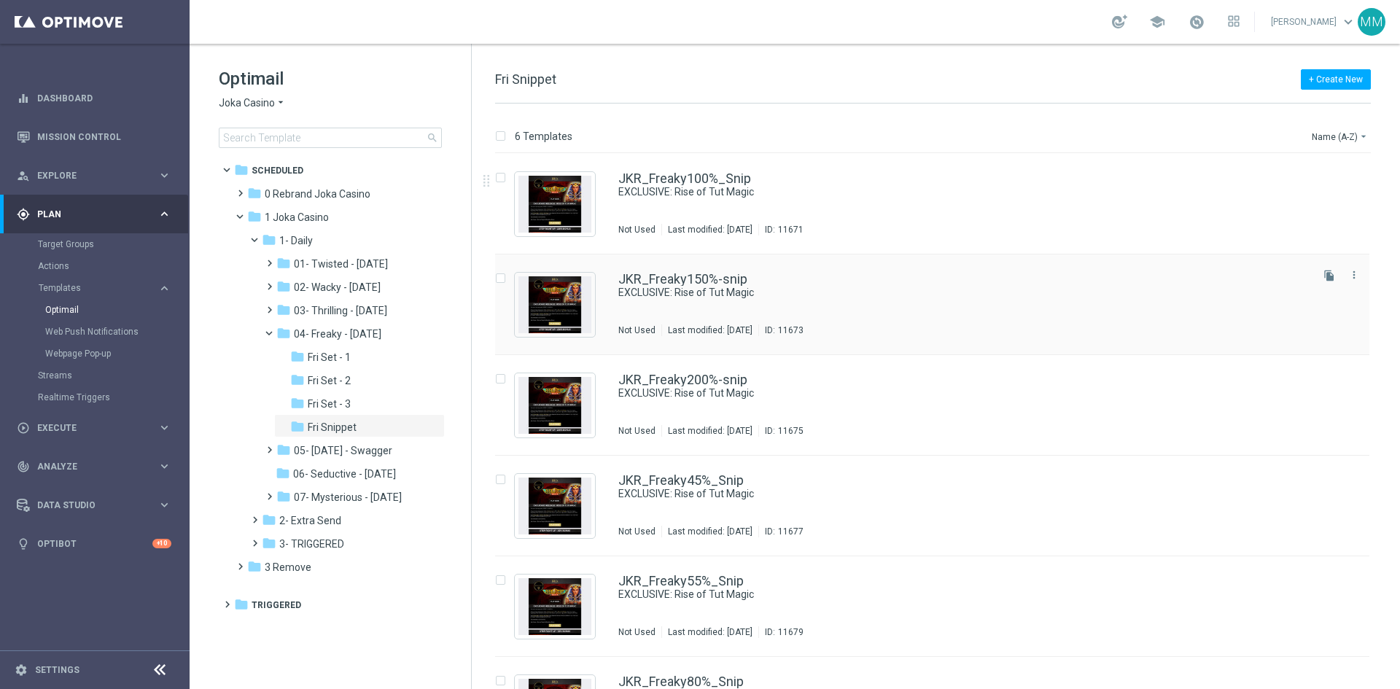
click at [768, 271] on div "JKR_Freaky150%-snip EXCLUSIVE: Rise of Tut Magic Not Used Last modified: [DATE]…" at bounding box center [932, 305] width 875 height 101
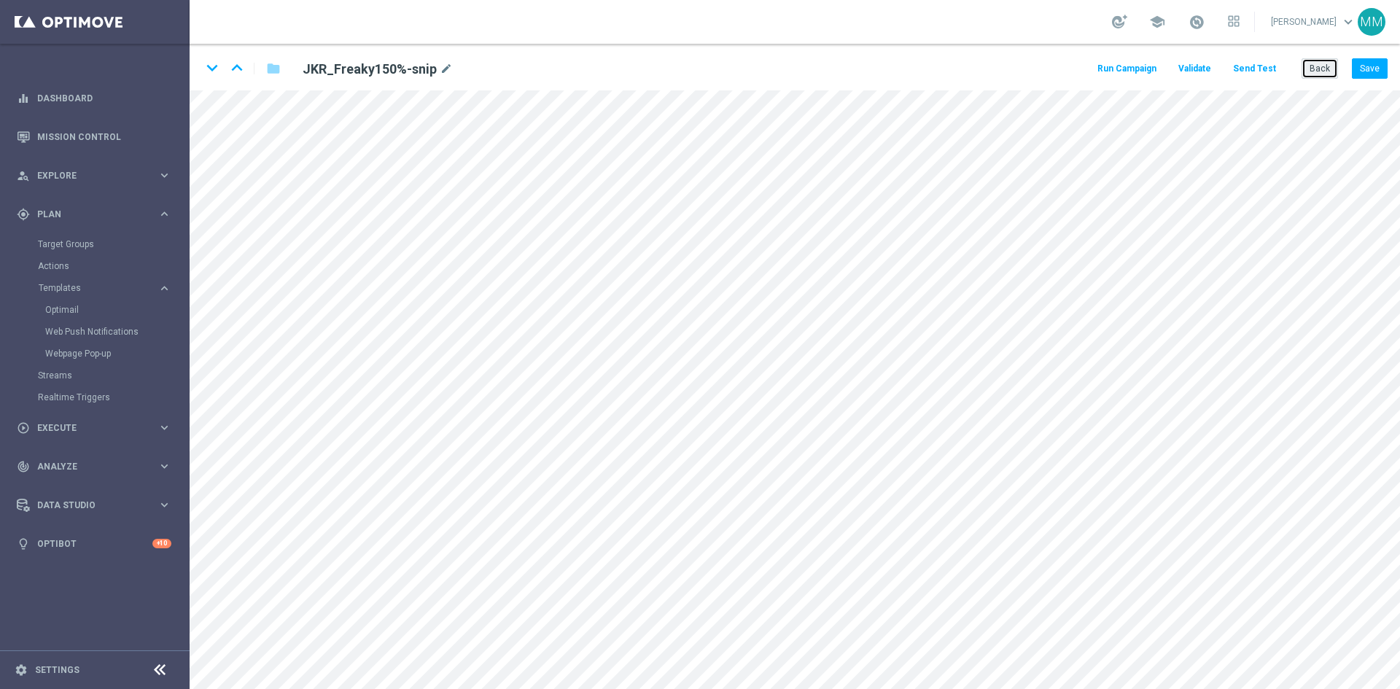
click at [1314, 74] on button "Back" at bounding box center [1320, 68] width 36 height 20
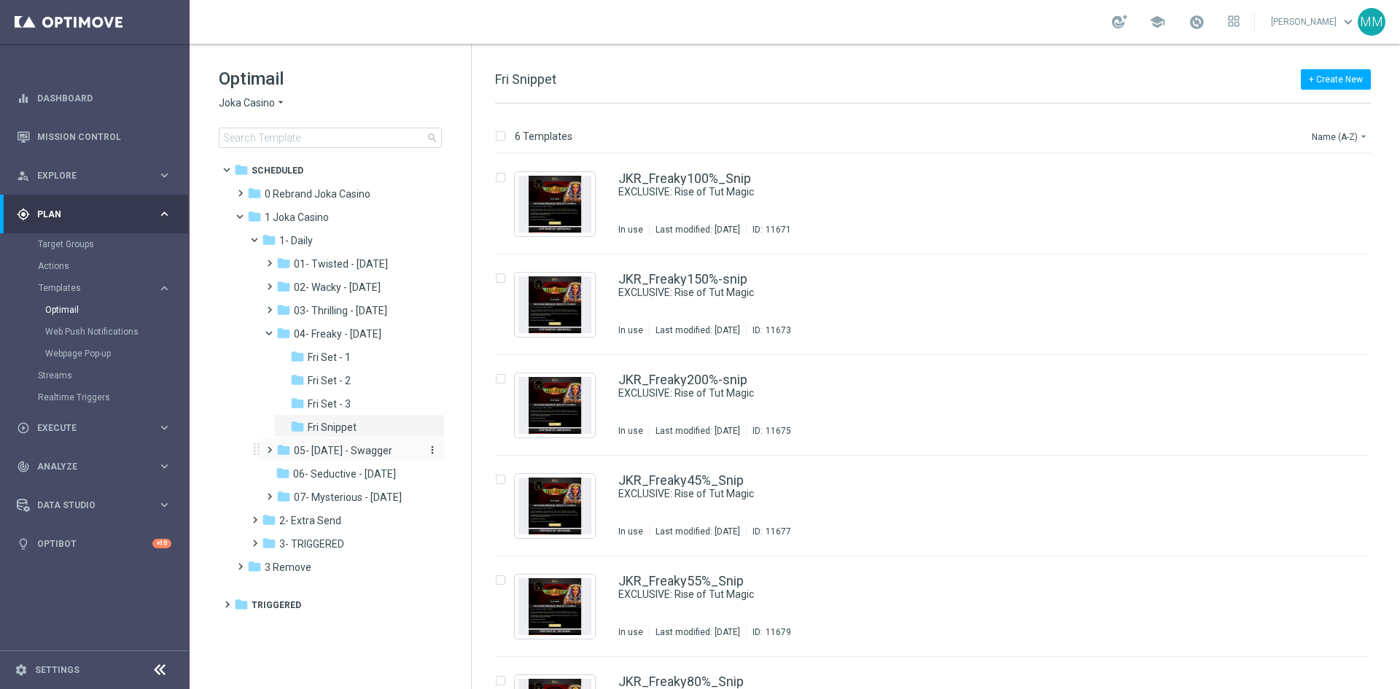
click at [368, 453] on span "05- [DATE] - Swagger" at bounding box center [343, 450] width 98 height 13
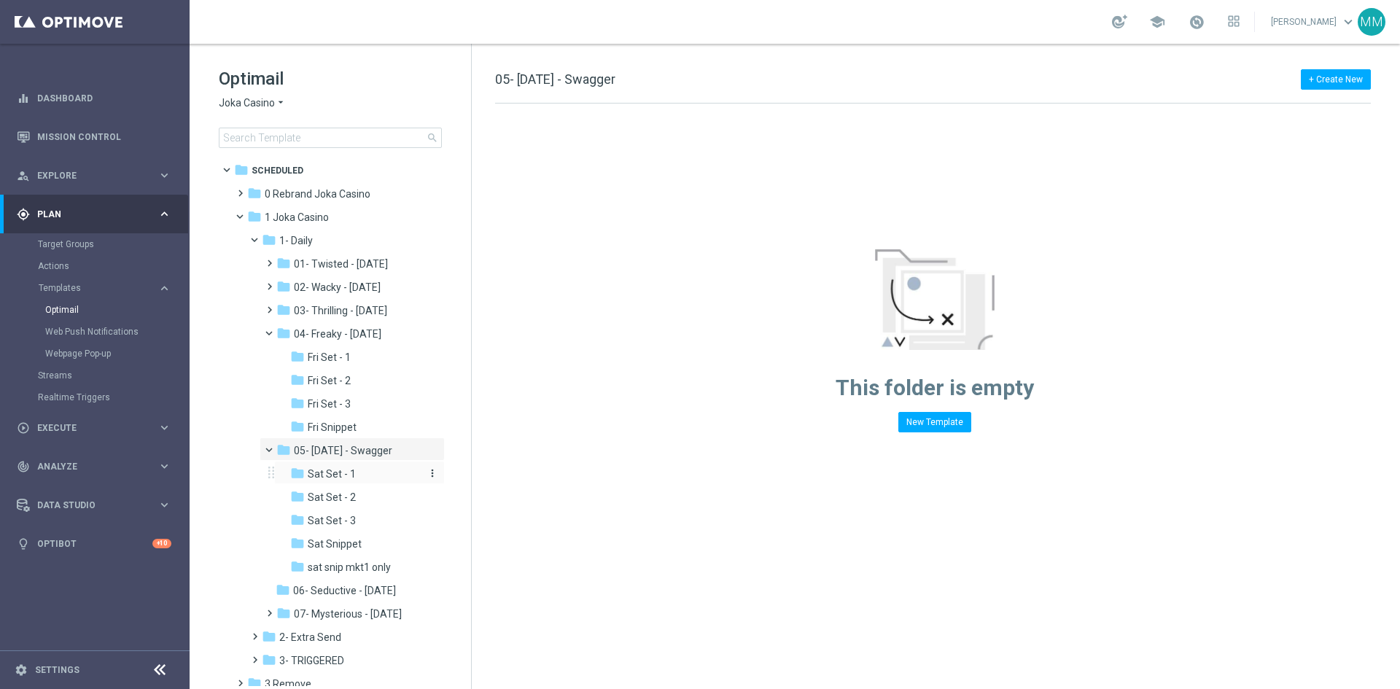
click at [363, 470] on div "folder Sat Set - 1" at bounding box center [355, 474] width 131 height 17
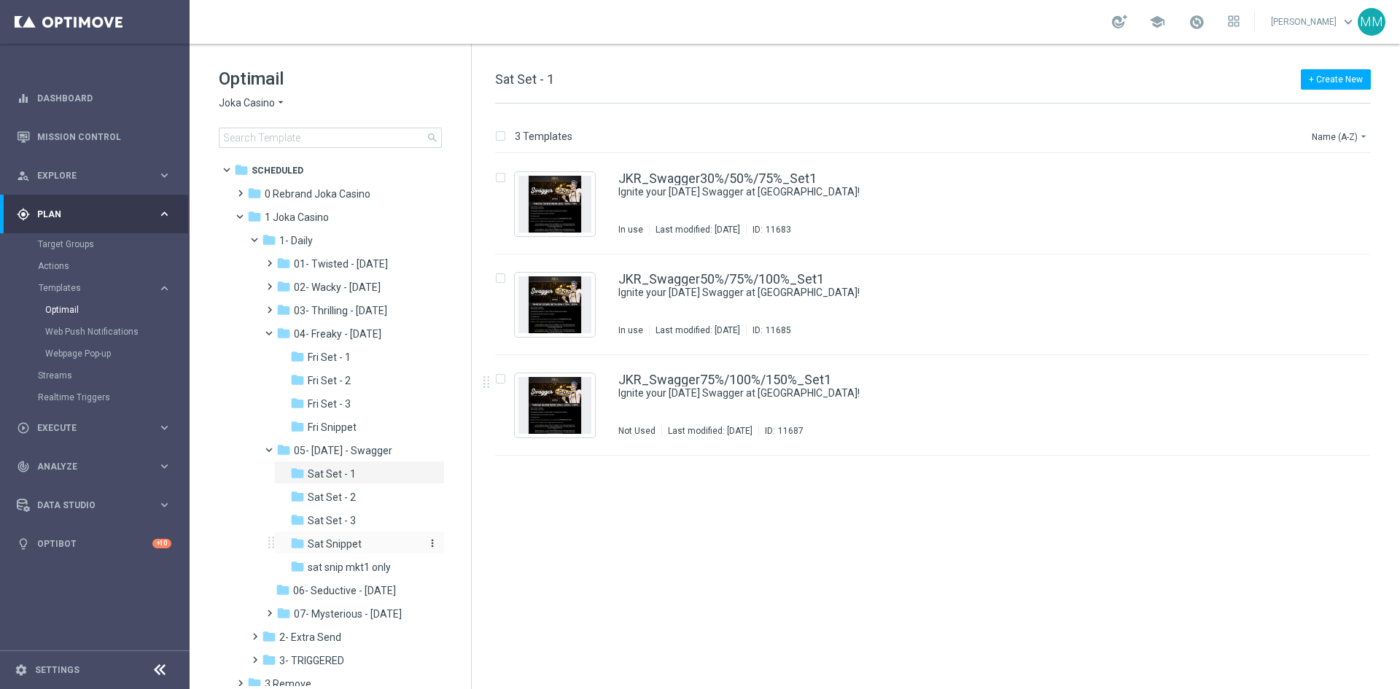
click at [361, 543] on div "folder Sat Snippet" at bounding box center [355, 544] width 131 height 17
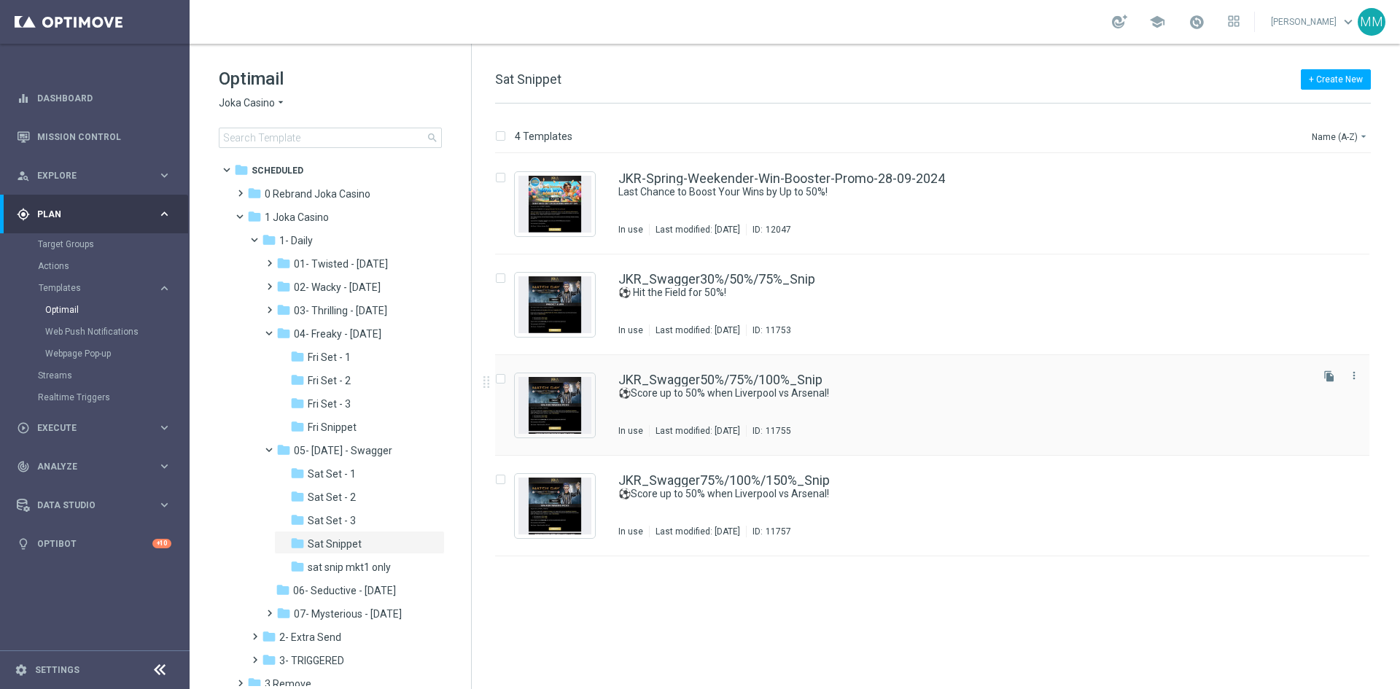
click at [730, 406] on div "JKR_Swagger50%/75%/100%_Snip ⚽Score up to 50% when Liverpool vs Arsenal! In use…" at bounding box center [964, 404] width 690 height 63
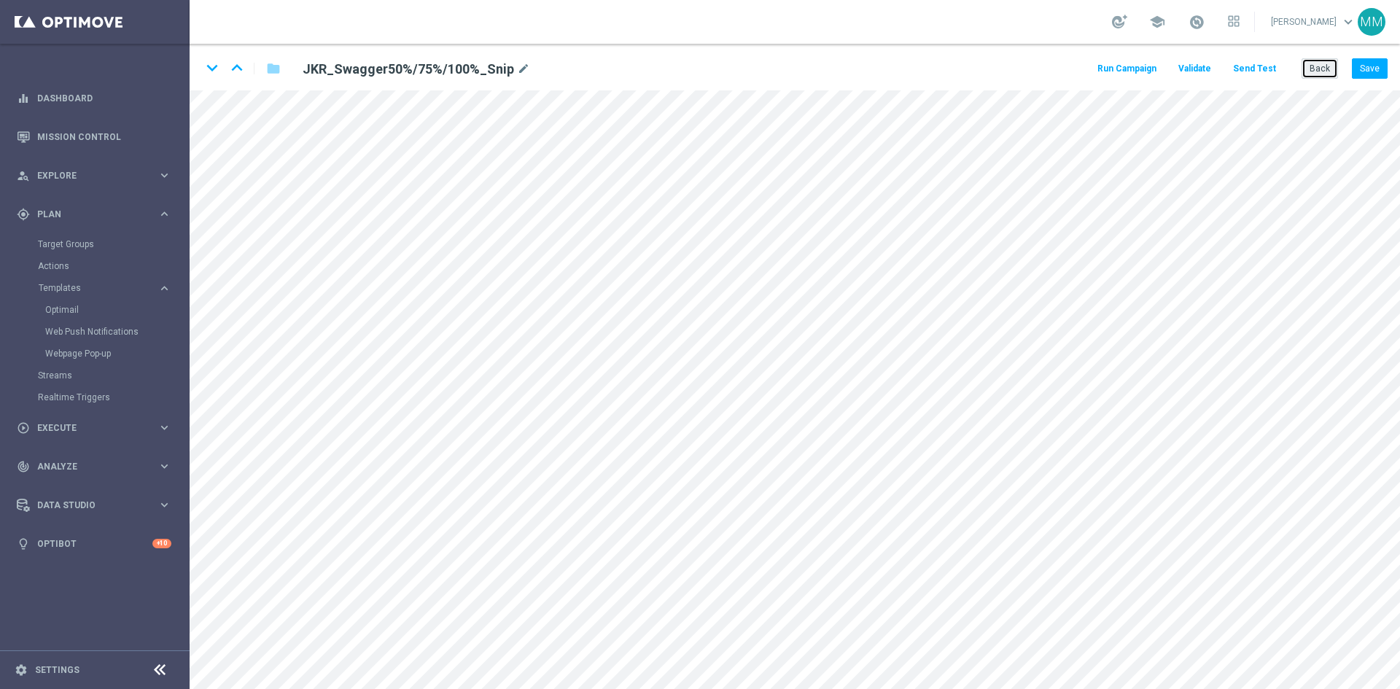
click at [1317, 75] on button "Back" at bounding box center [1320, 68] width 36 height 20
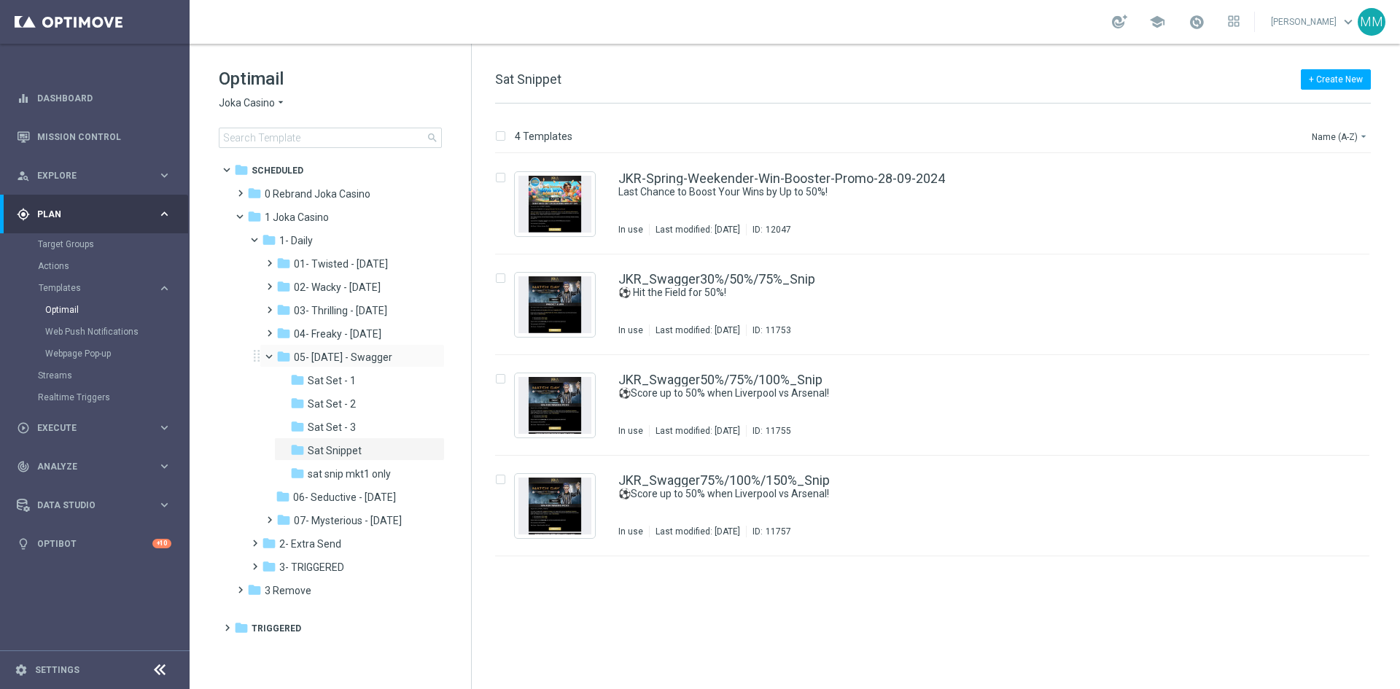
click at [273, 357] on span at bounding box center [276, 353] width 6 height 7
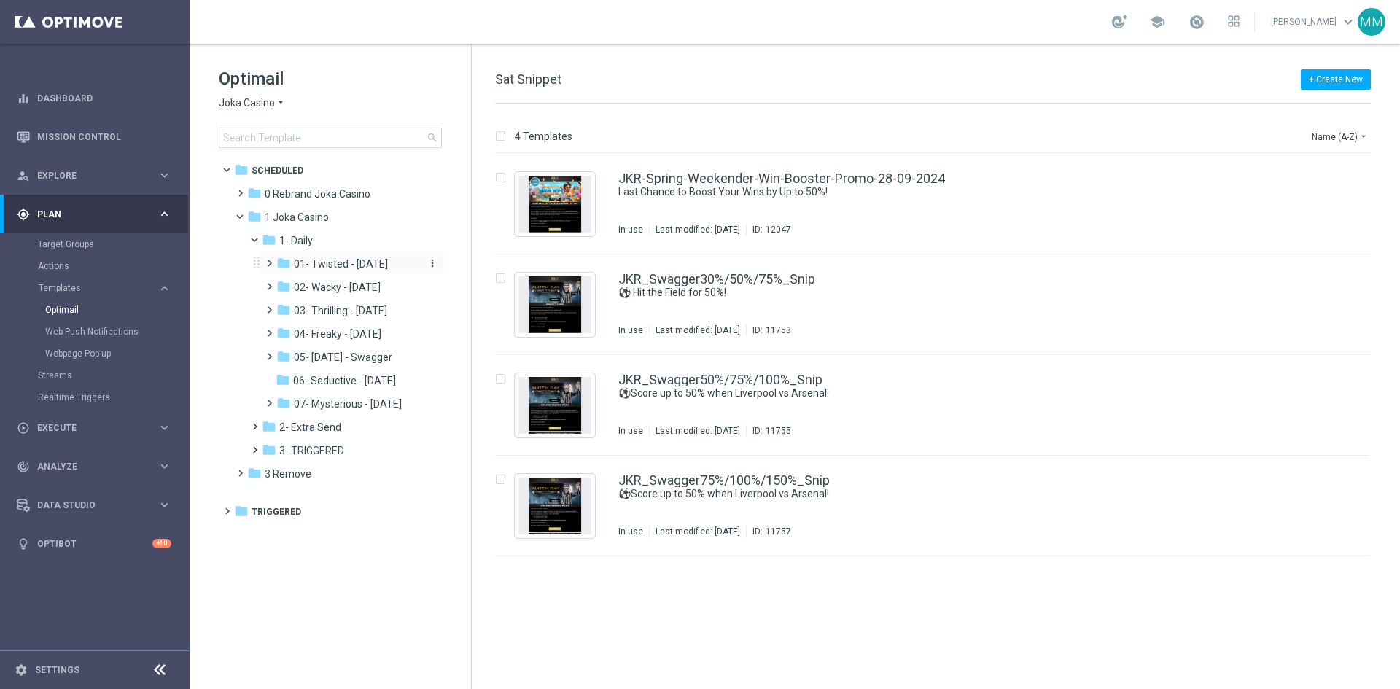
click at [343, 257] on div "folder 01- Twisted - [DATE]" at bounding box center [347, 264] width 143 height 17
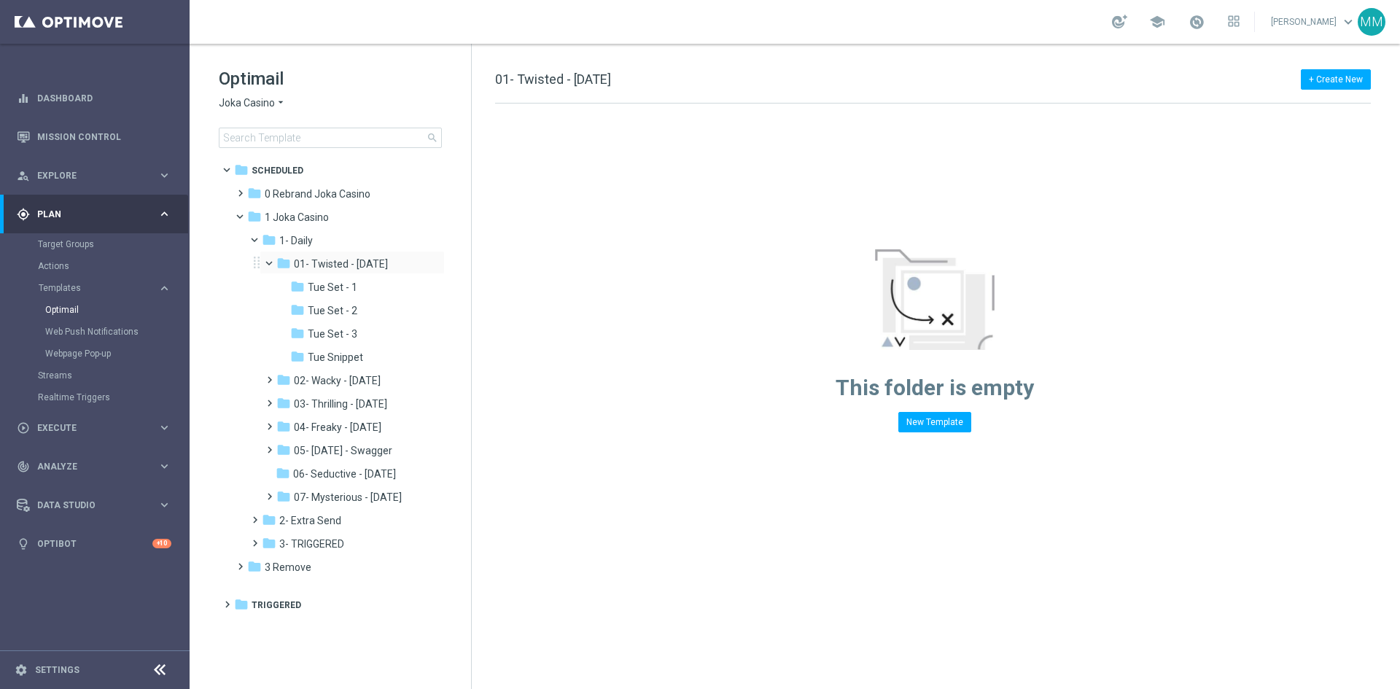
click at [268, 270] on div "folder 01- Twisted - [DATE] more_vert" at bounding box center [352, 262] width 185 height 23
click at [273, 263] on span at bounding box center [276, 260] width 6 height 7
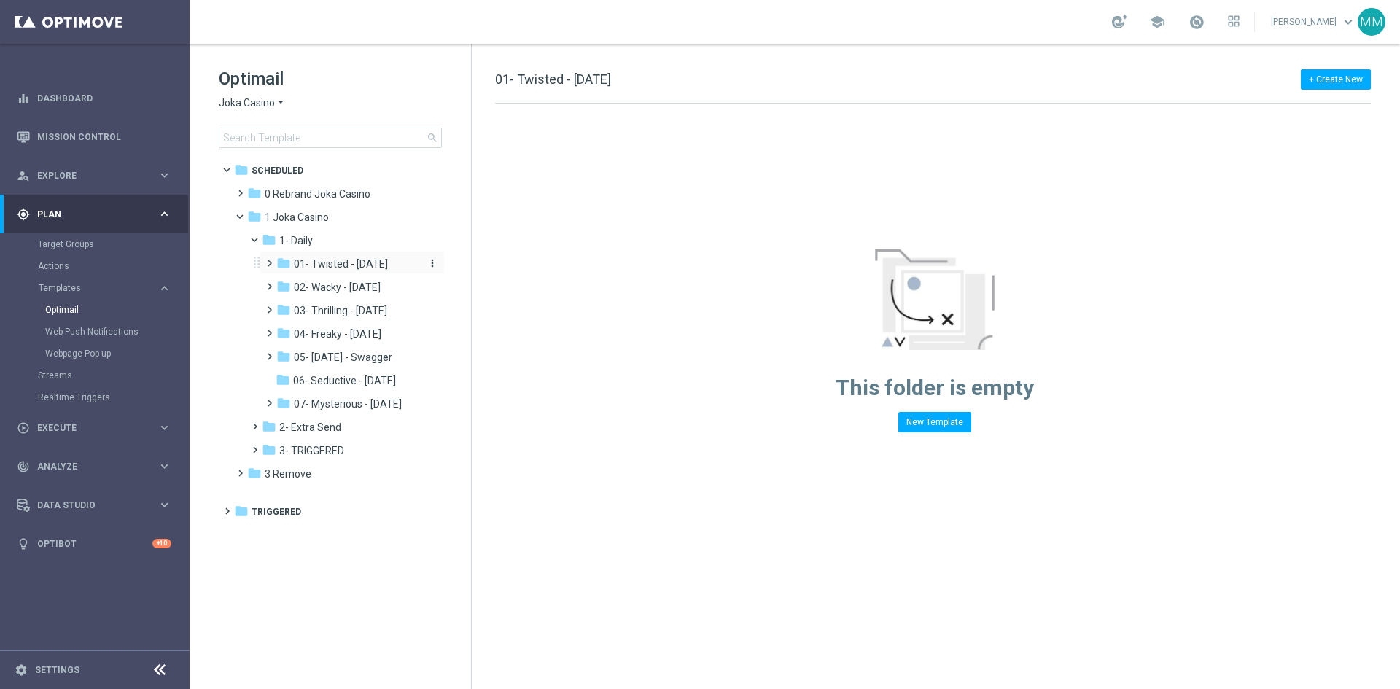
click at [311, 260] on span "01- Twisted - [DATE]" at bounding box center [341, 263] width 94 height 13
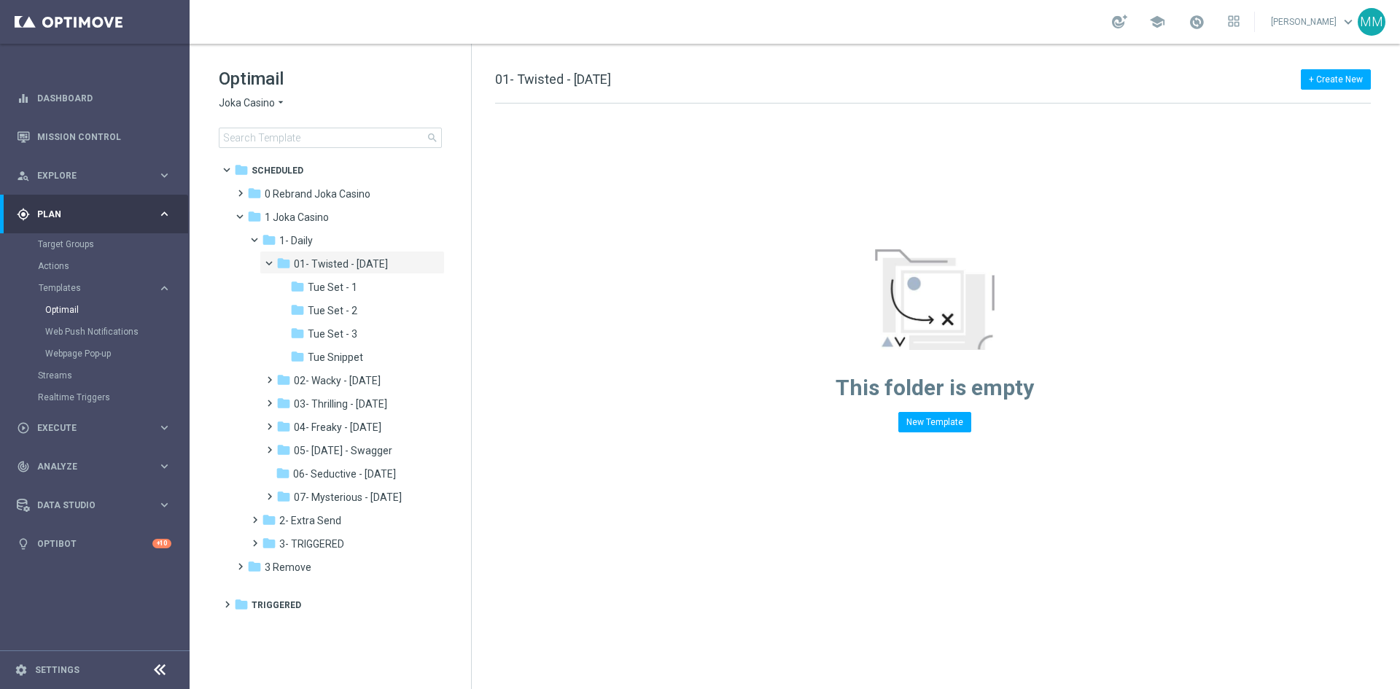
click at [311, 260] on span "01- Twisted - [DATE]" at bounding box center [341, 263] width 94 height 13
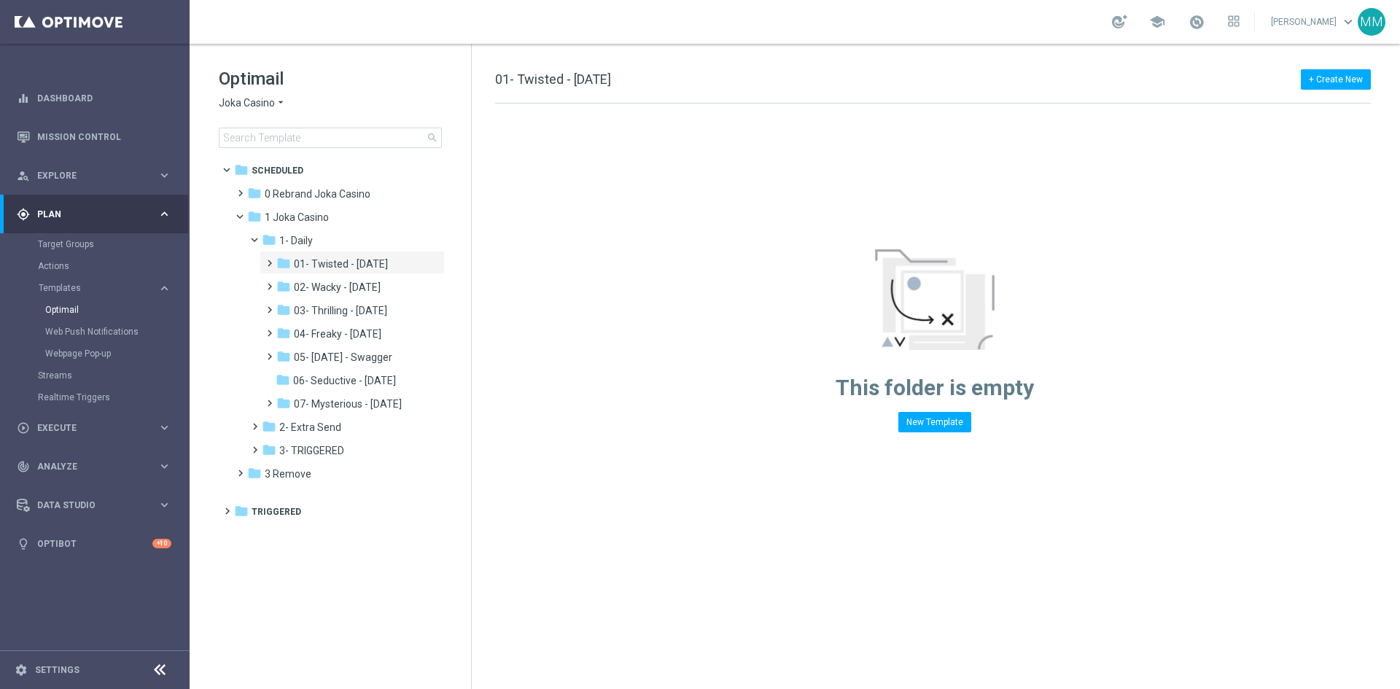
click at [311, 260] on span "01- Twisted - [DATE]" at bounding box center [341, 263] width 94 height 13
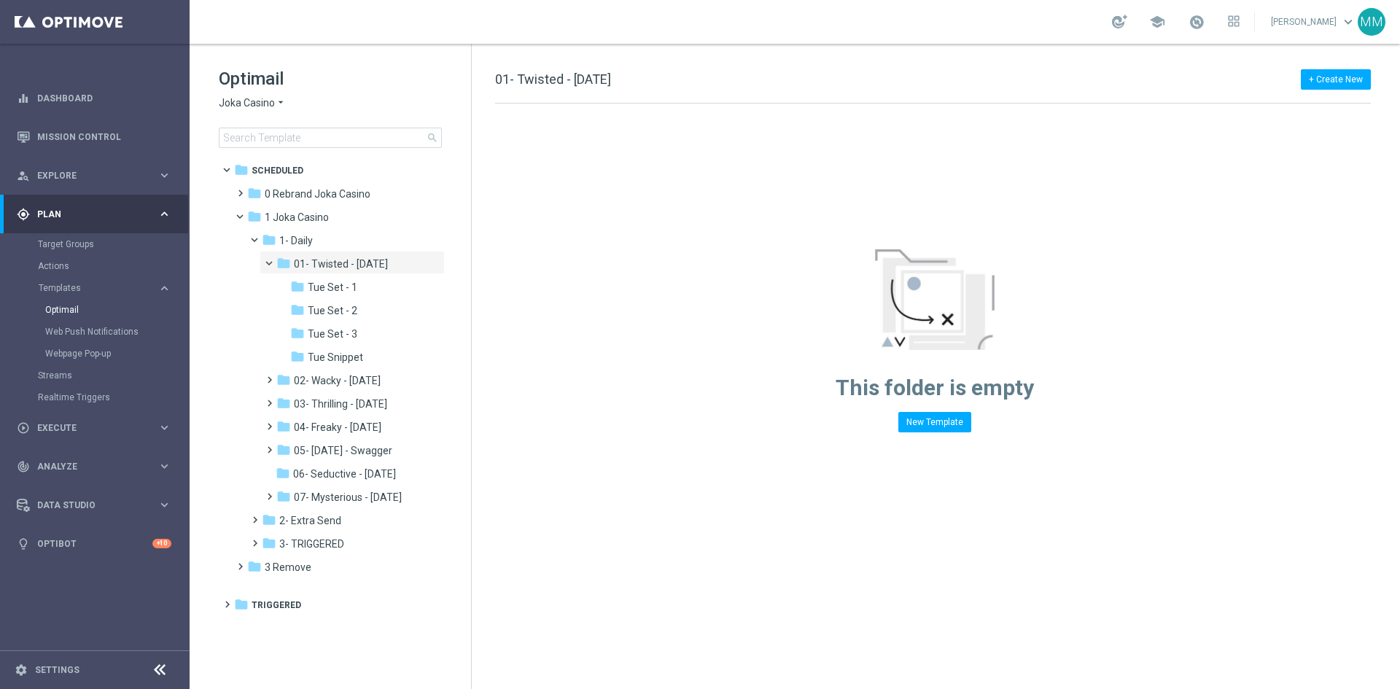
click at [311, 260] on span "01- Twisted - [DATE]" at bounding box center [341, 263] width 94 height 13
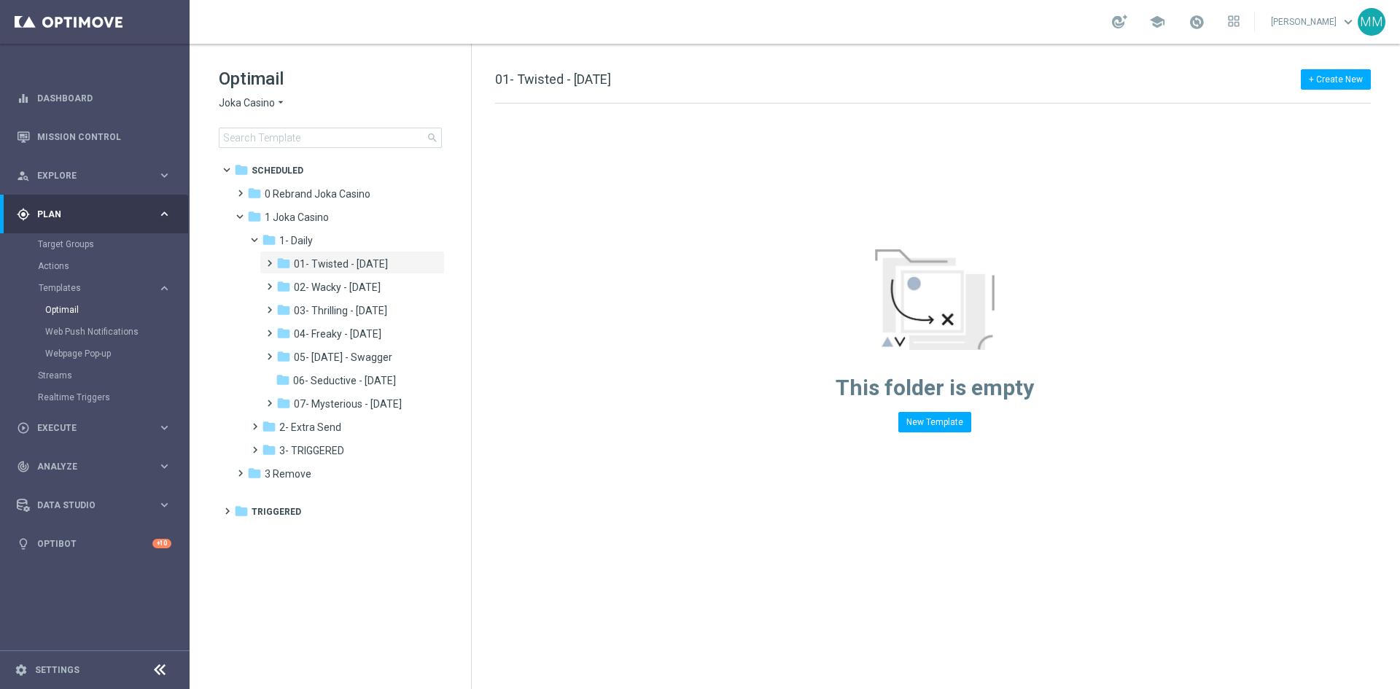
click at [311, 260] on span "01- Twisted - [DATE]" at bounding box center [341, 263] width 94 height 13
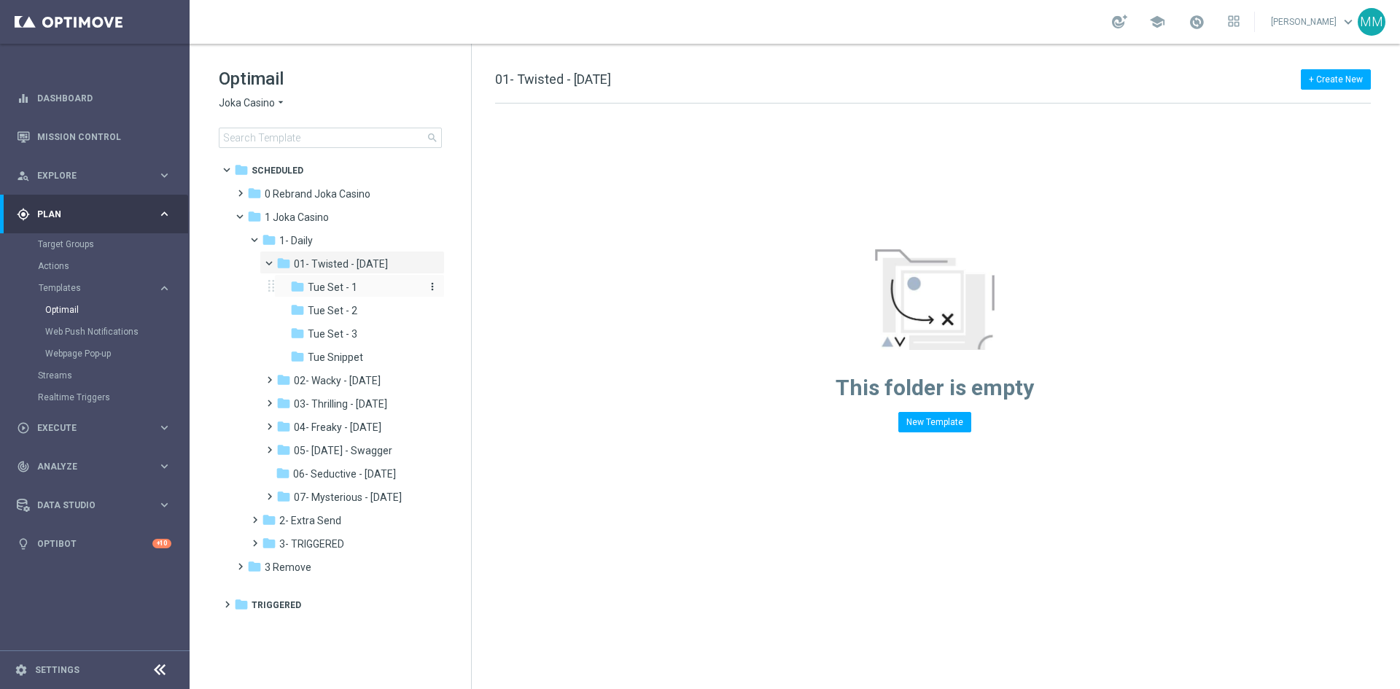
click at [316, 283] on span "Tue Set - 1" at bounding box center [333, 287] width 50 height 13
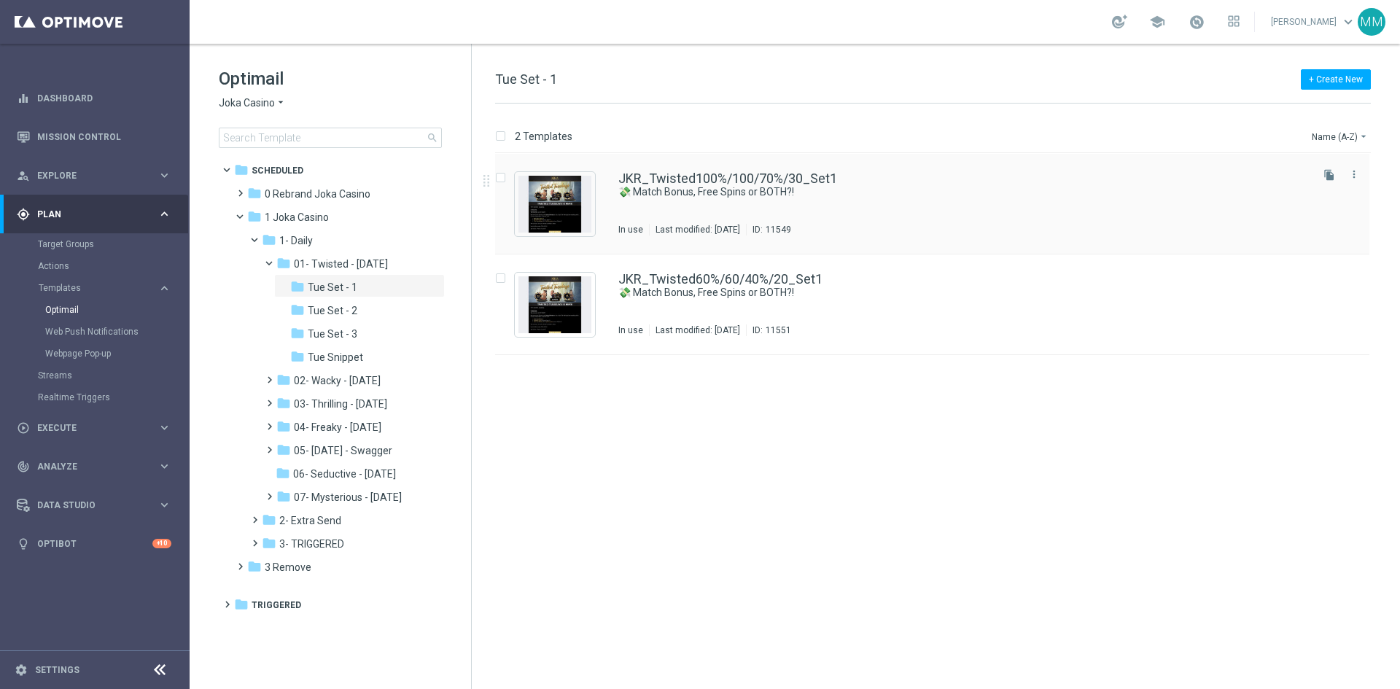
click at [759, 210] on div "JKR_Twisted100%/100/70%/30_Set1 💸 Match Bonus, Free Spins or BOTH?! In use Last…" at bounding box center [964, 203] width 690 height 63
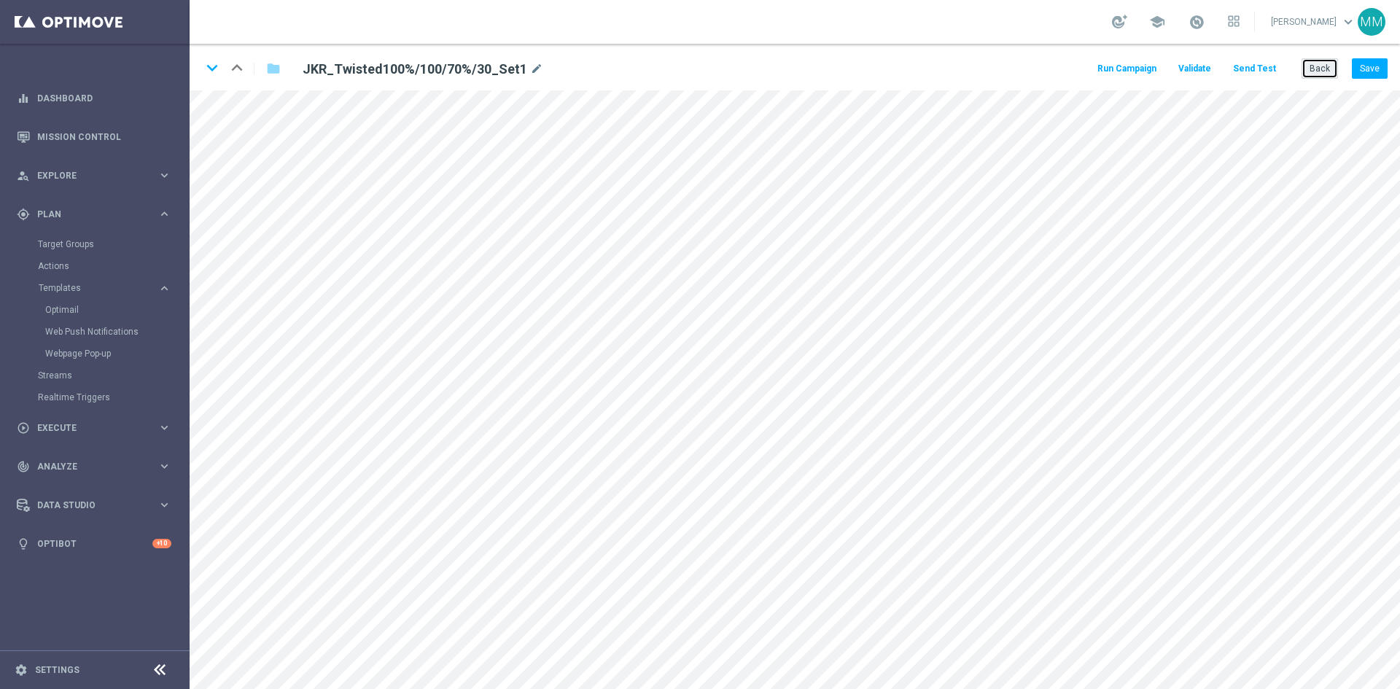
click at [1324, 67] on button "Back" at bounding box center [1320, 68] width 36 height 20
